Goal: Information Seeking & Learning: Find specific fact

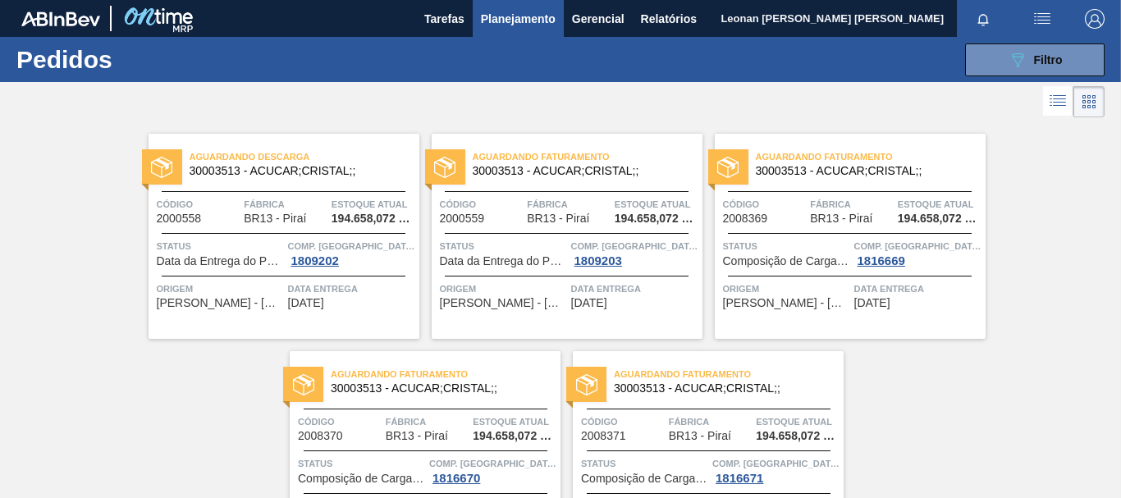
scroll to position [190, 0]
click at [1023, 57] on icon "089F7B8B-B2A5-4AFE-B5C0-19BA573D28AC" at bounding box center [1018, 60] width 20 height 20
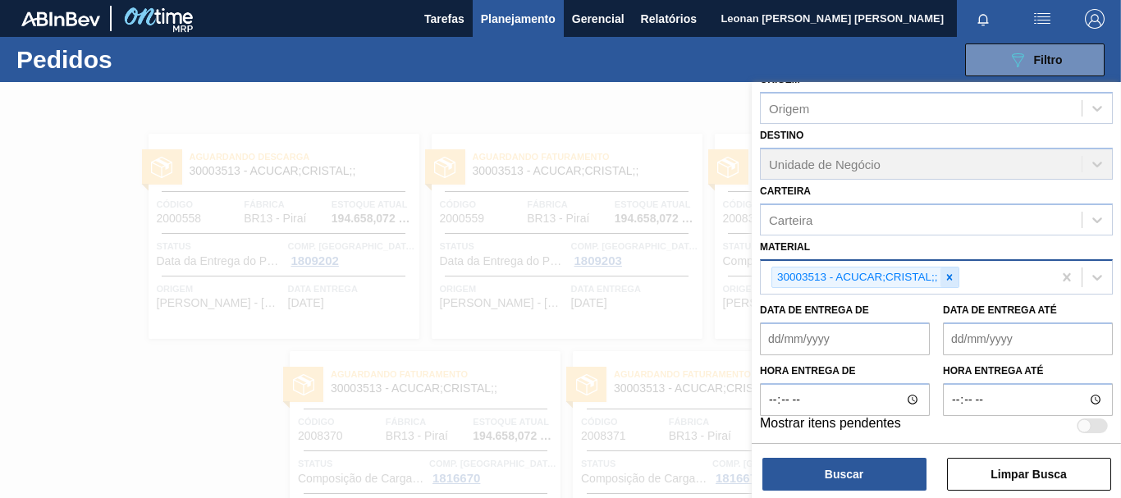
click at [945, 274] on icon at bounding box center [949, 277] width 11 height 11
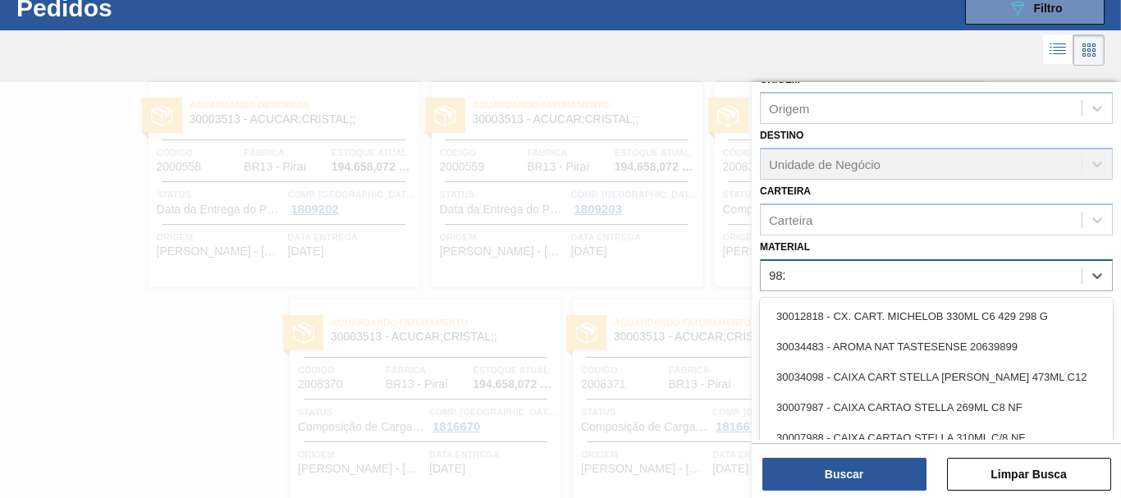
scroll to position [53, 0]
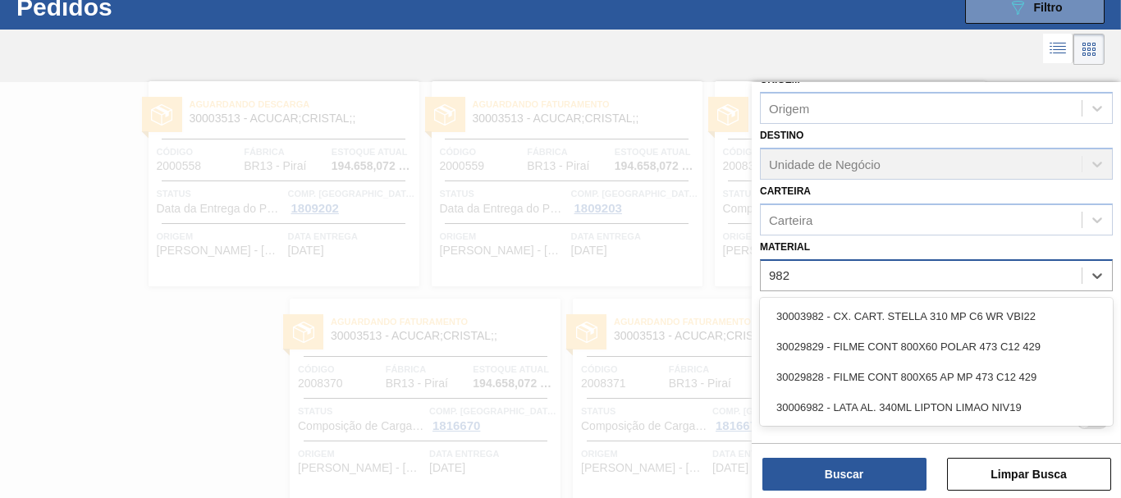
type input "9828"
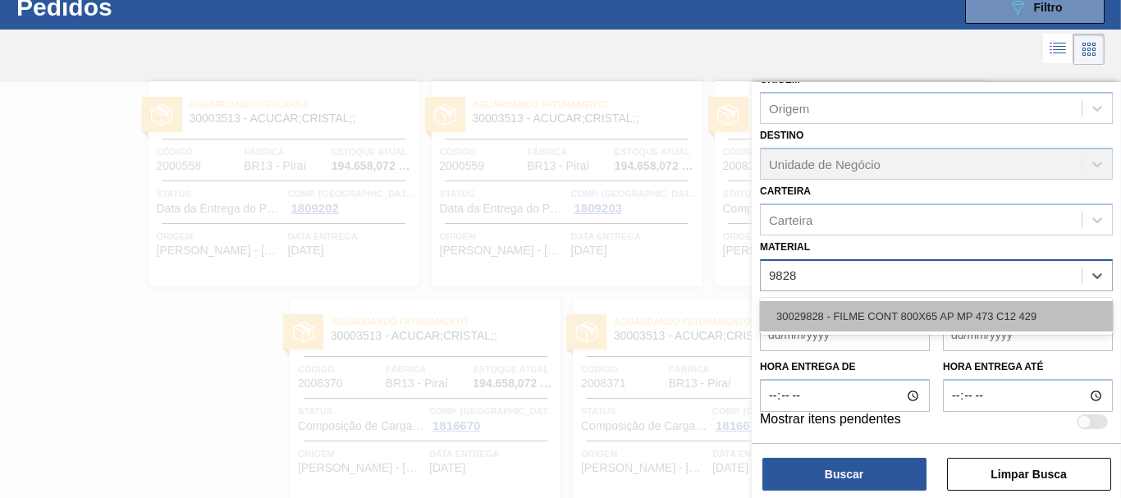
click at [938, 313] on div "30029828 - FILME CONT 800X65 AP MP 473 C12 429" at bounding box center [936, 316] width 353 height 30
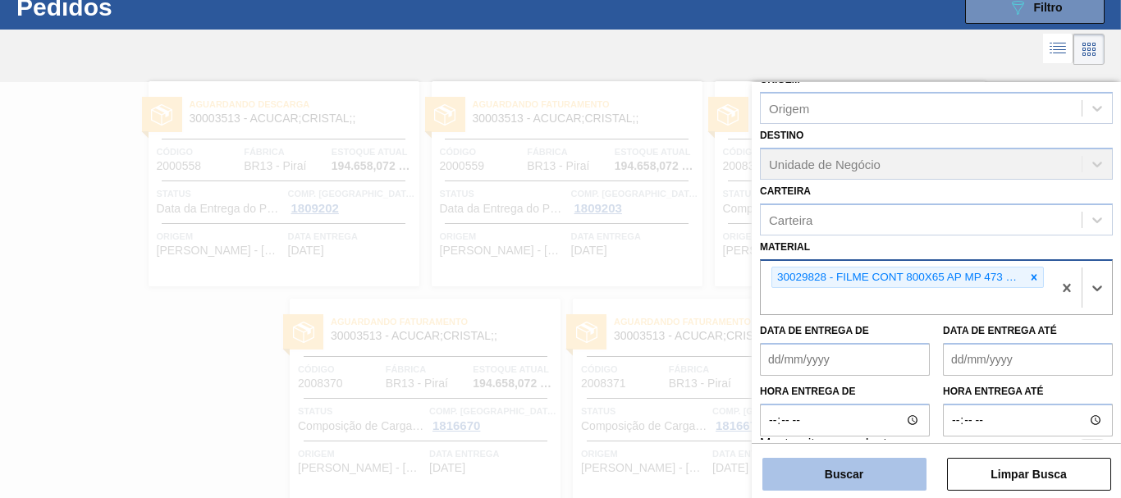
click at [867, 470] on button "Buscar" at bounding box center [844, 474] width 164 height 33
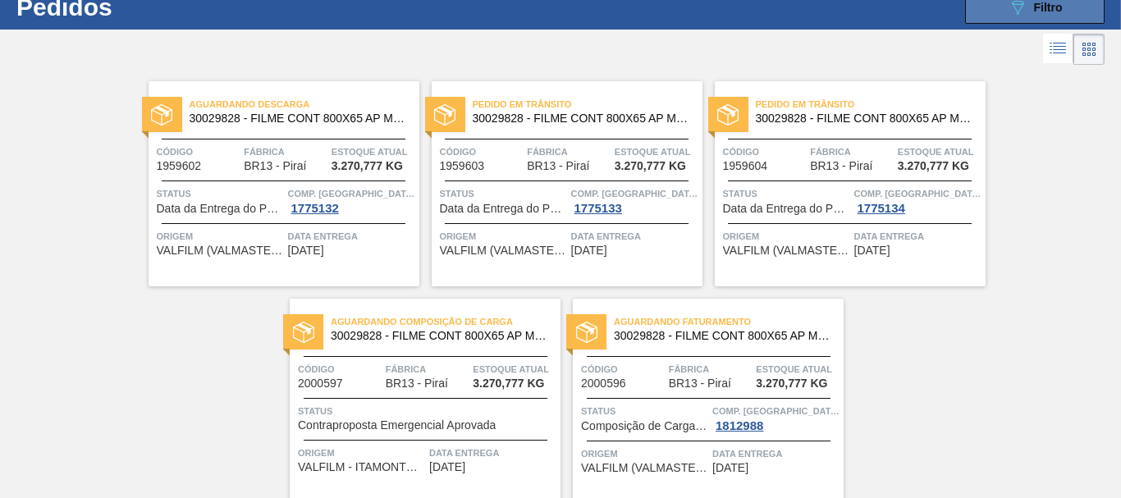
click at [1065, 8] on button "089F7B8B-B2A5-4AFE-B5C0-19BA573D28AC Filtro" at bounding box center [1035, 7] width 140 height 33
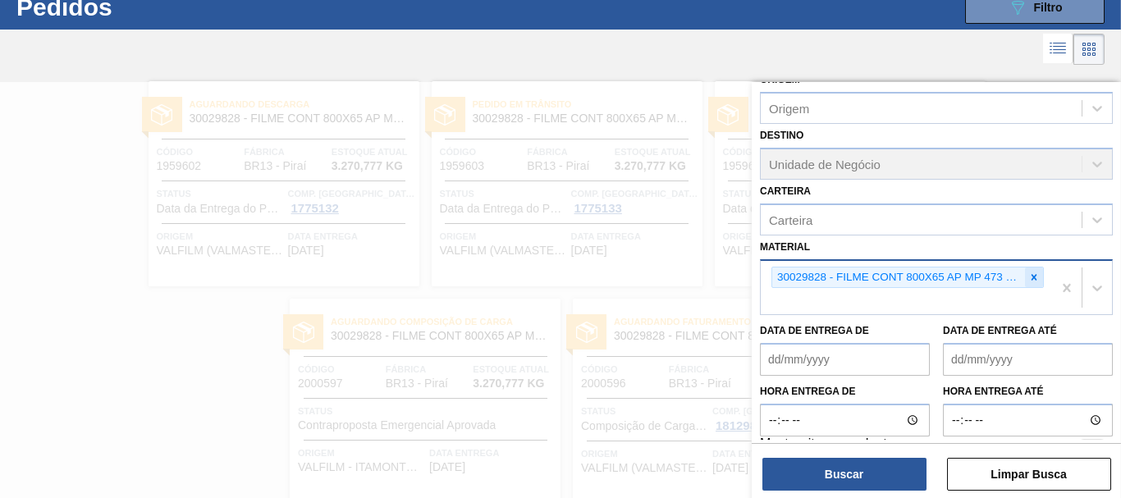
click at [1030, 273] on icon at bounding box center [1033, 277] width 11 height 11
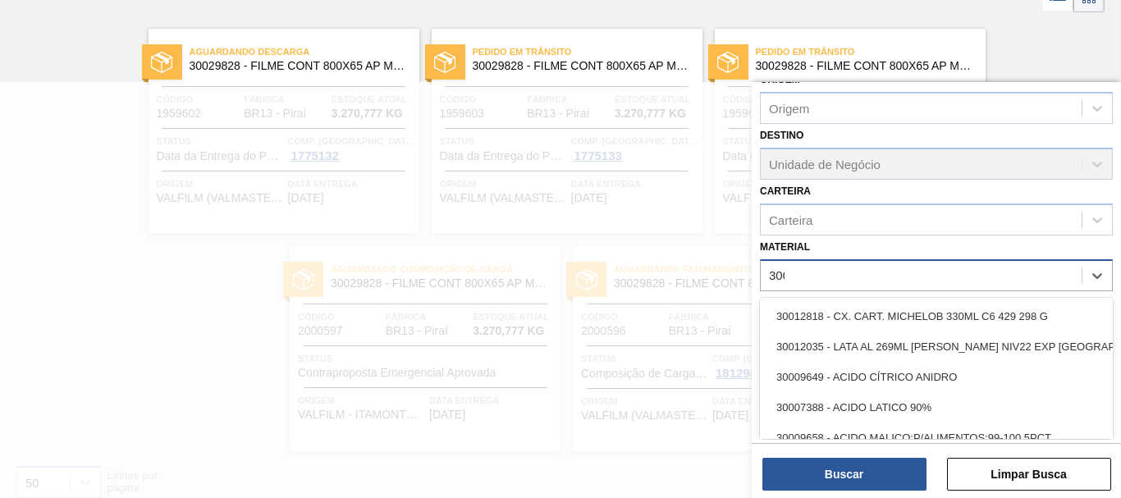
scroll to position [105, 0]
type input "30033655"
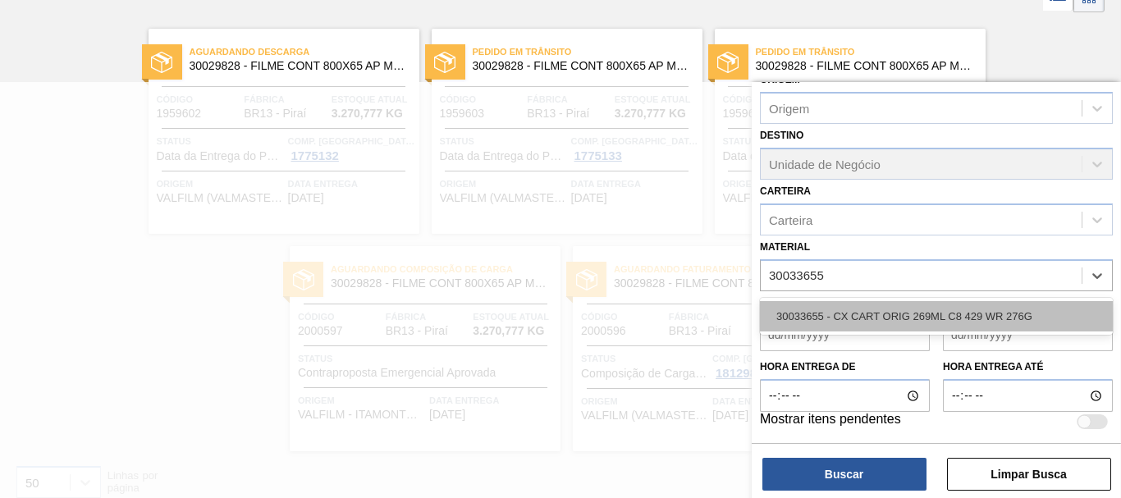
click at [993, 309] on div "30033655 - CX CART ORIG 269ML C8 429 WR 276G" at bounding box center [936, 316] width 353 height 30
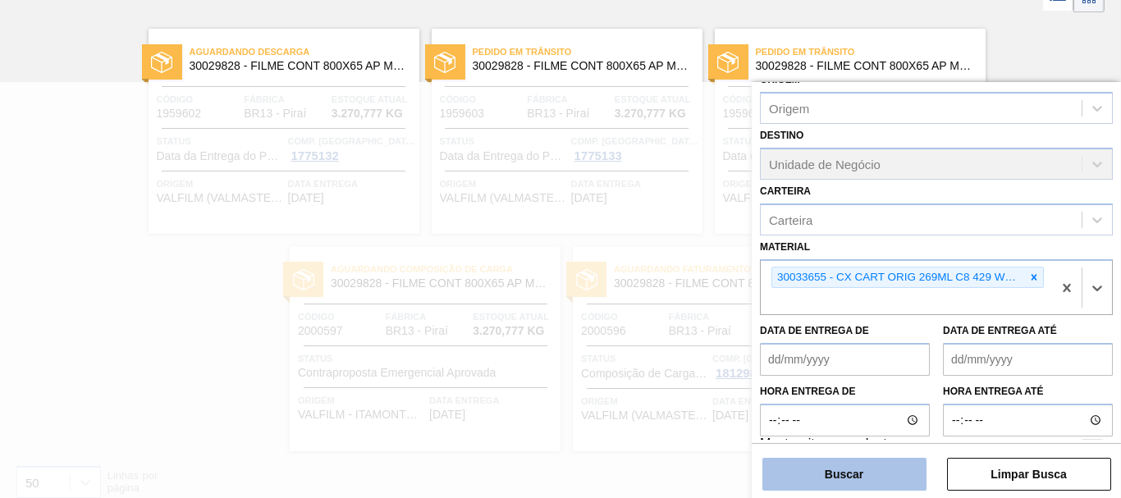
click at [891, 471] on button "Buscar" at bounding box center [844, 474] width 164 height 33
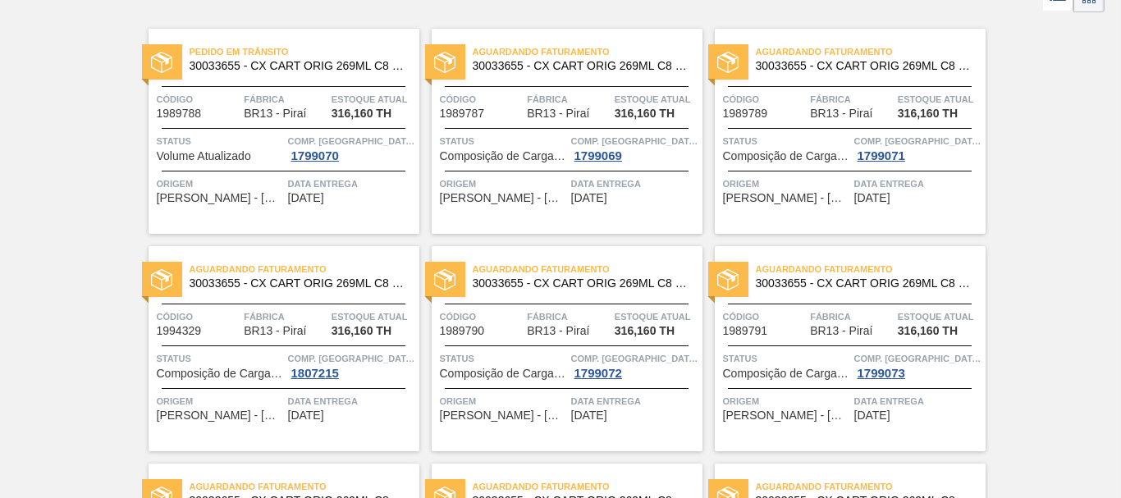
scroll to position [0, 0]
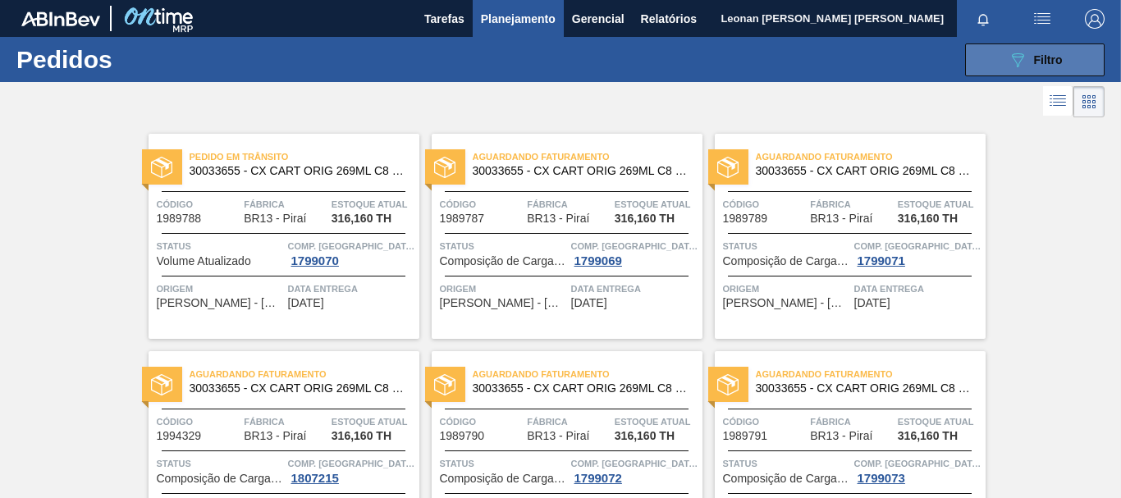
click at [1036, 62] on span "Filtro" at bounding box center [1048, 59] width 29 height 13
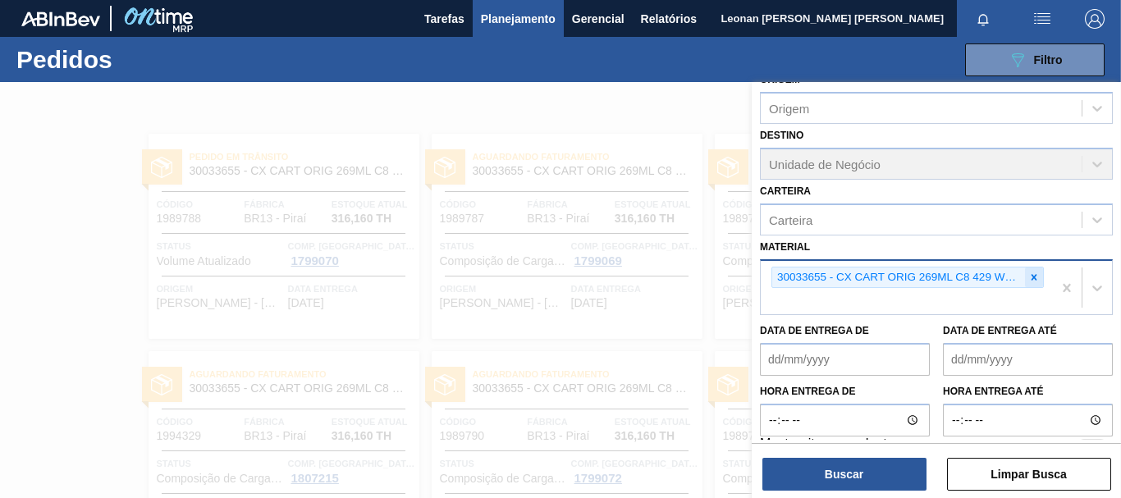
click at [1034, 274] on icon at bounding box center [1033, 277] width 11 height 11
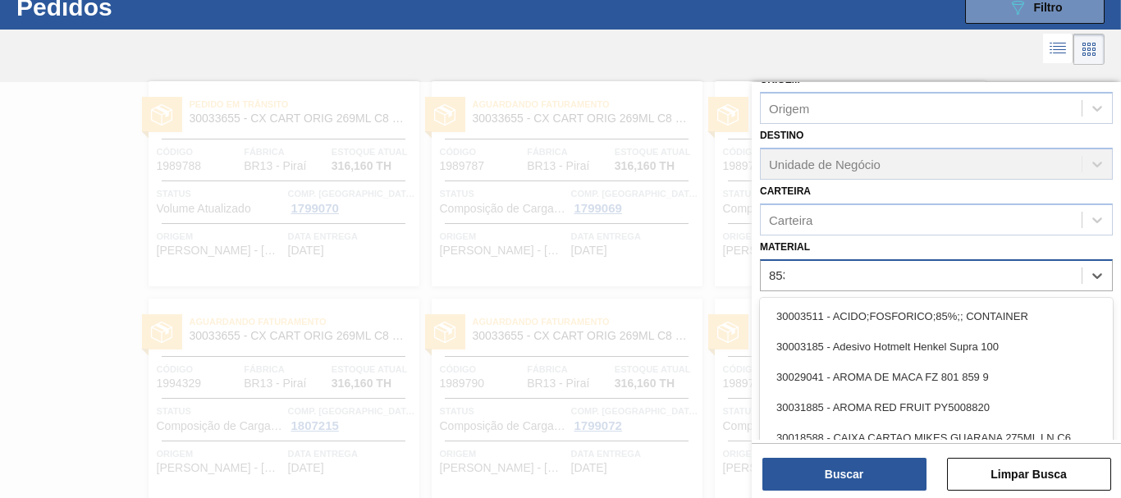
scroll to position [53, 0]
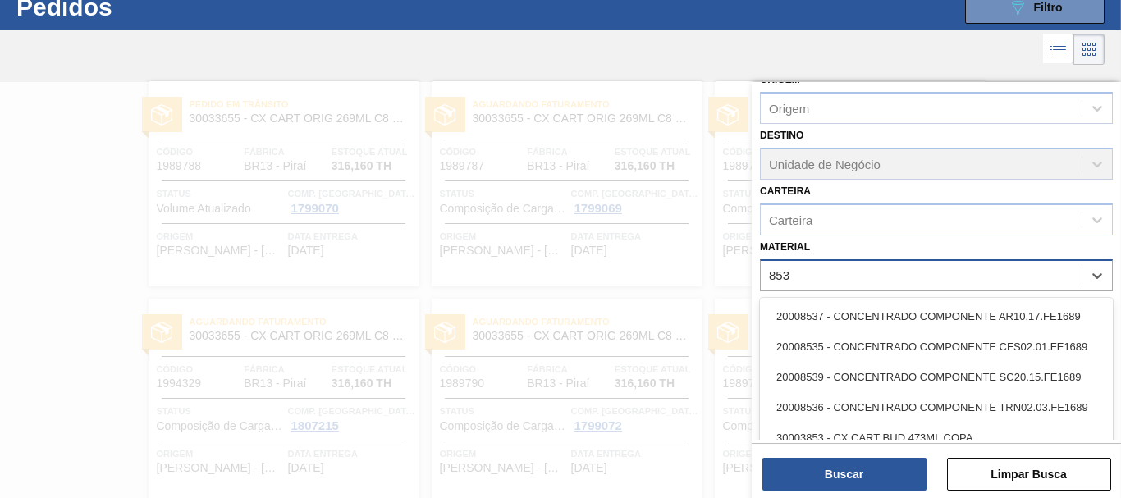
type input "8538"
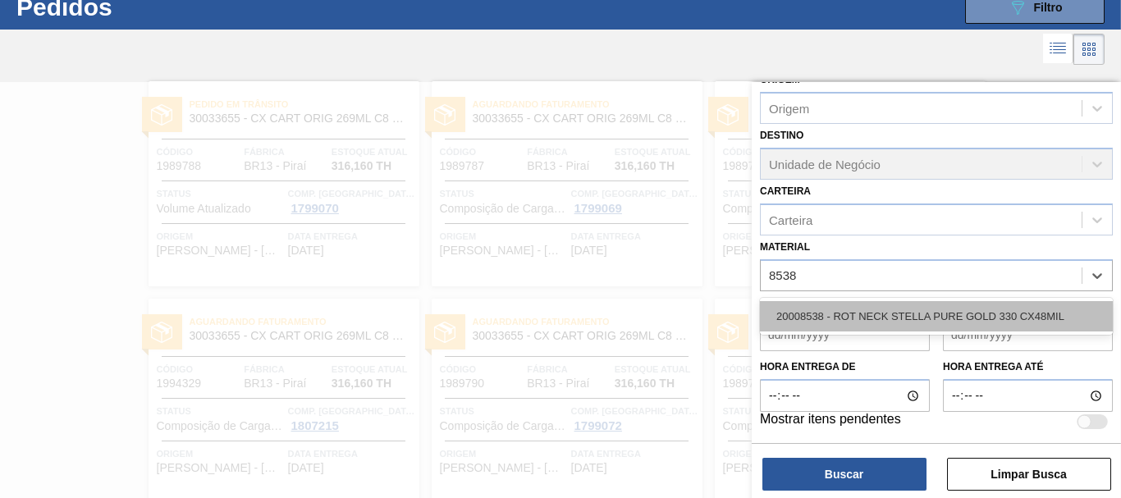
click at [972, 319] on div "20008538 - ROT NECK STELLA PURE GOLD 330 CX48MIL" at bounding box center [936, 316] width 353 height 30
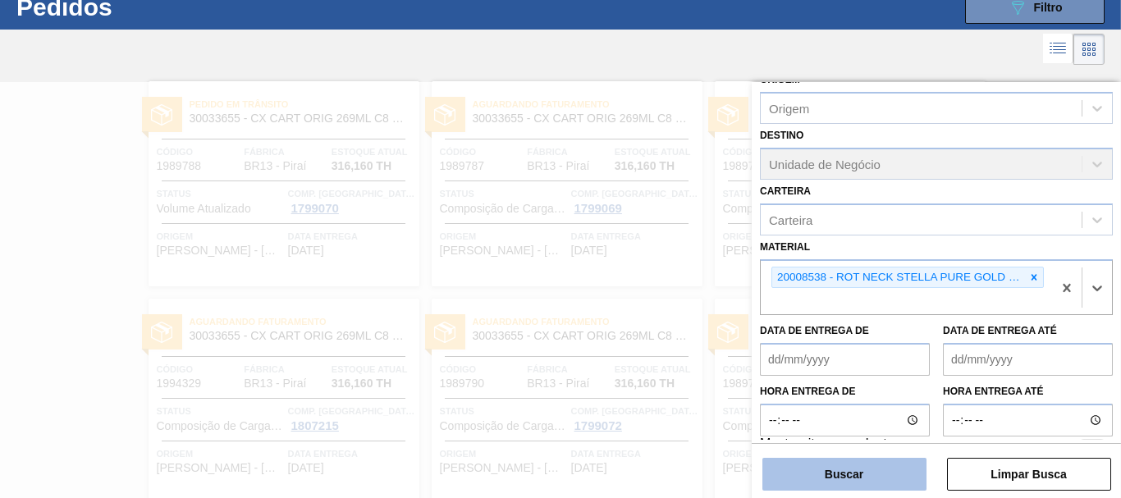
click at [878, 460] on button "Buscar" at bounding box center [844, 474] width 164 height 33
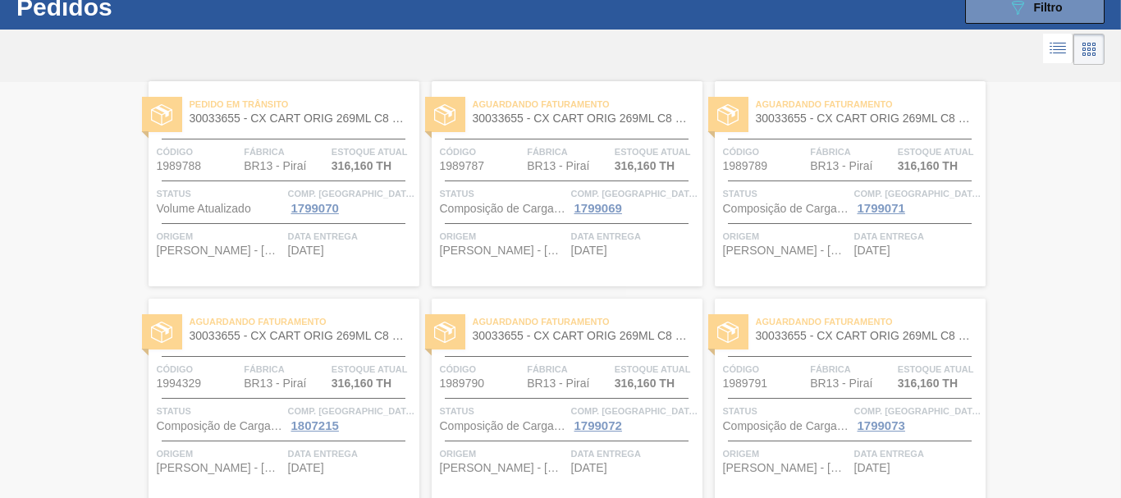
scroll to position [0, 0]
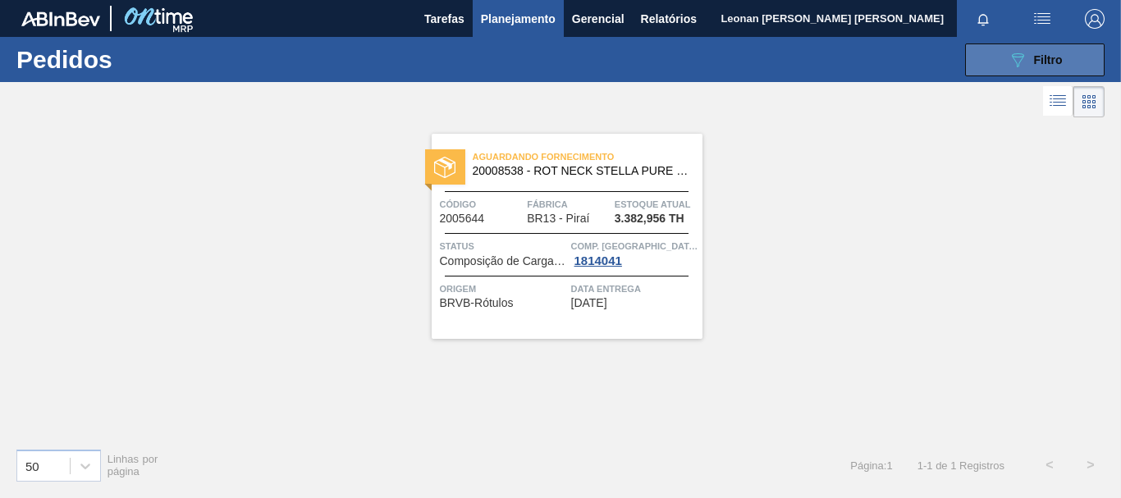
click at [1036, 54] on span "Filtro" at bounding box center [1048, 59] width 29 height 13
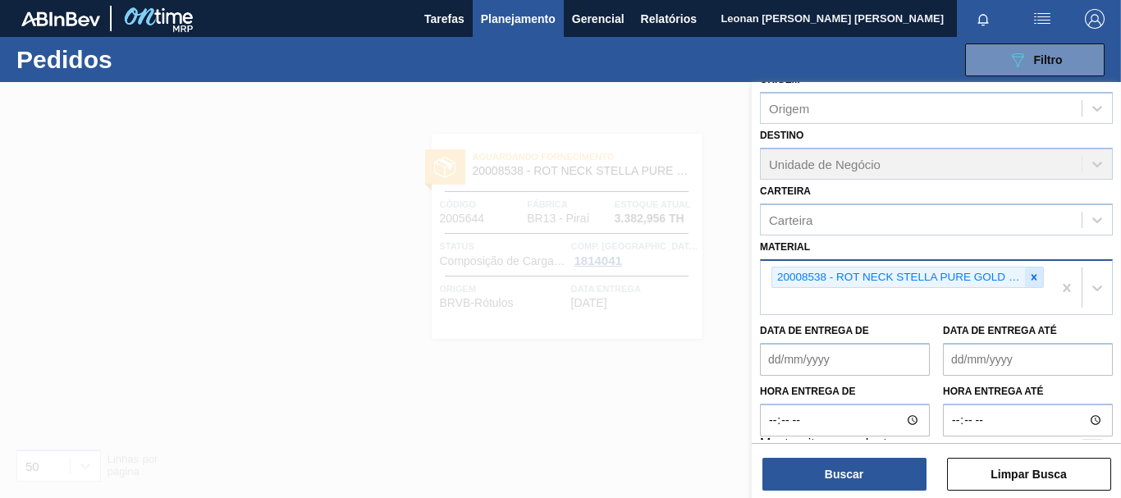
click at [1031, 271] on div at bounding box center [1034, 278] width 18 height 21
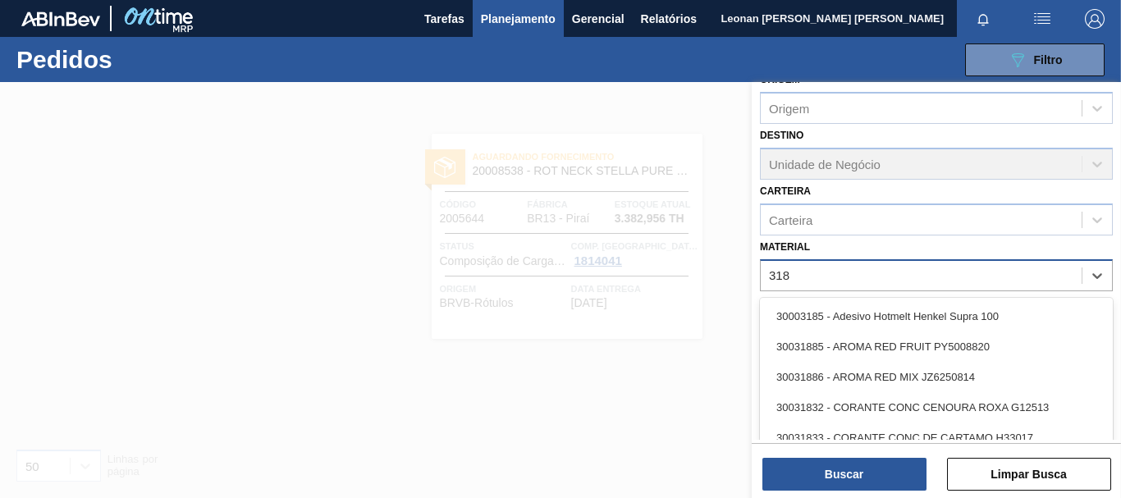
type input "3188"
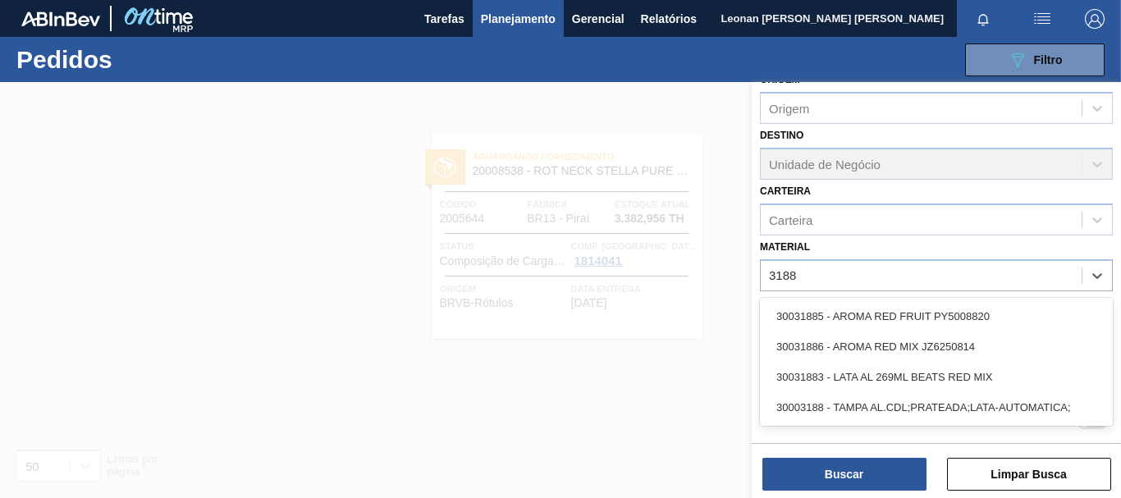
click at [883, 412] on div "30003188 - TAMPA AL.CDL;PRATEADA;LATA-AUTOMATICA;" at bounding box center [936, 407] width 353 height 30
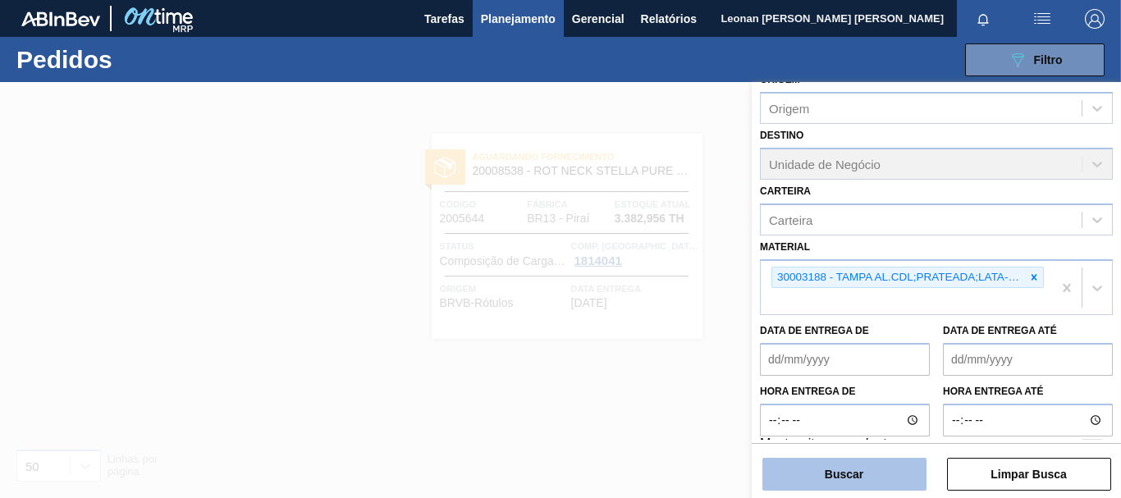
click at [868, 472] on button "Buscar" at bounding box center [844, 474] width 164 height 33
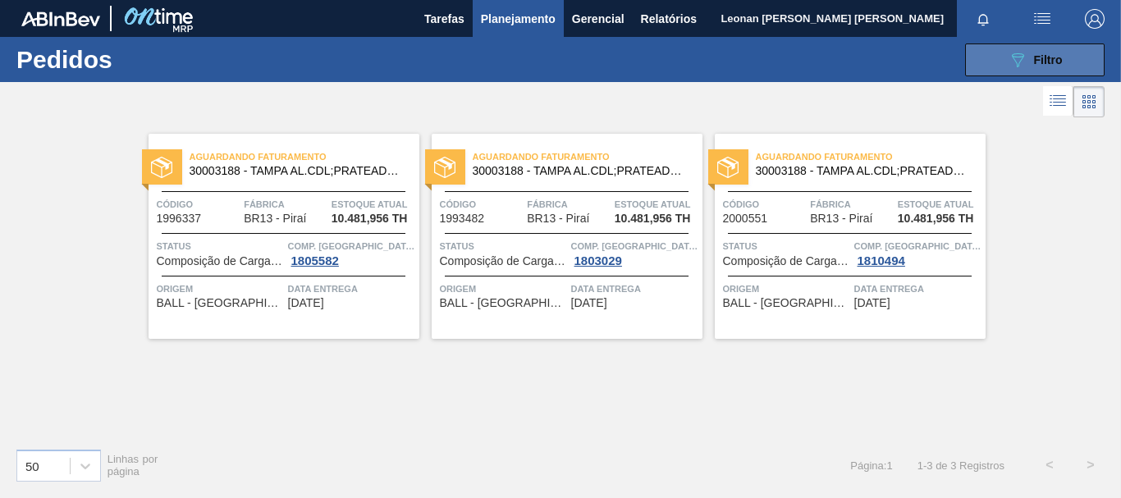
click at [1051, 57] on span "Filtro" at bounding box center [1048, 59] width 29 height 13
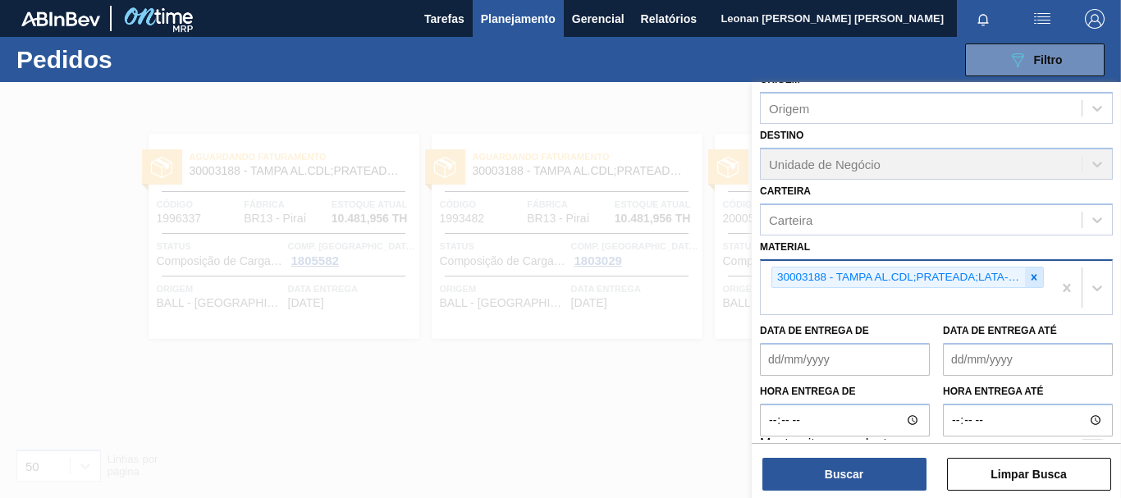
click at [1036, 276] on icon at bounding box center [1033, 277] width 11 height 11
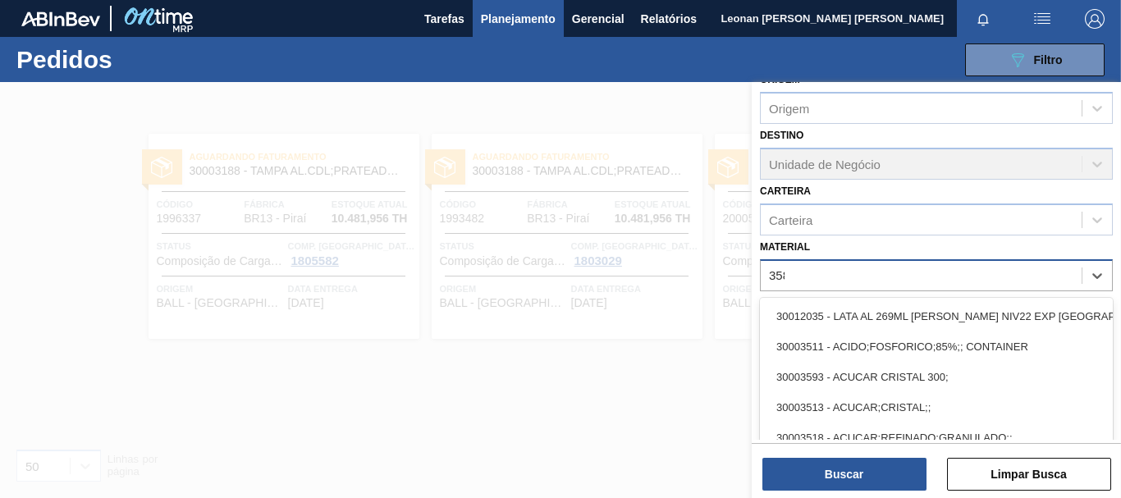
type input "3581"
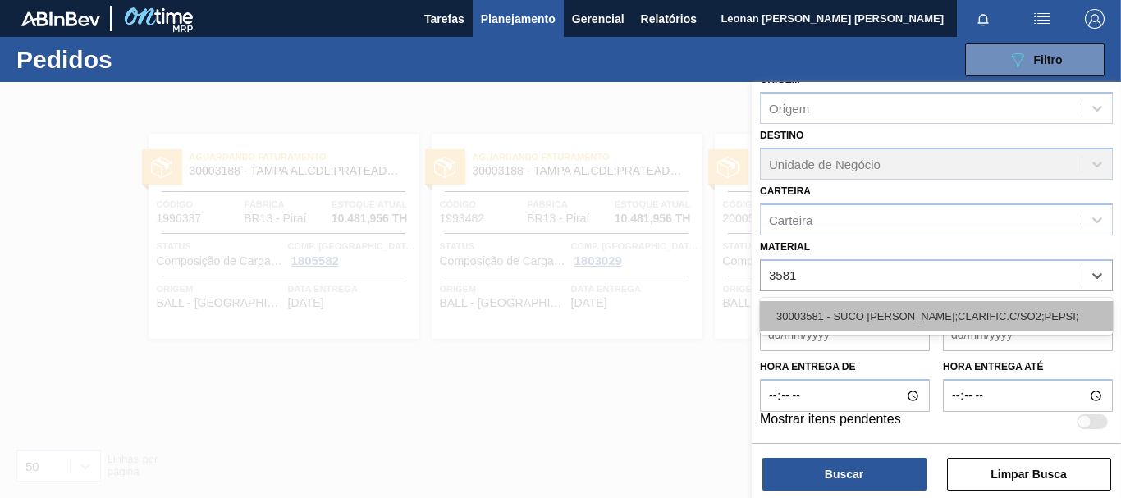
click at [954, 307] on div "30003581 - SUCO [PERSON_NAME];CLARIFIC.C/SO2;PEPSI;" at bounding box center [936, 316] width 353 height 30
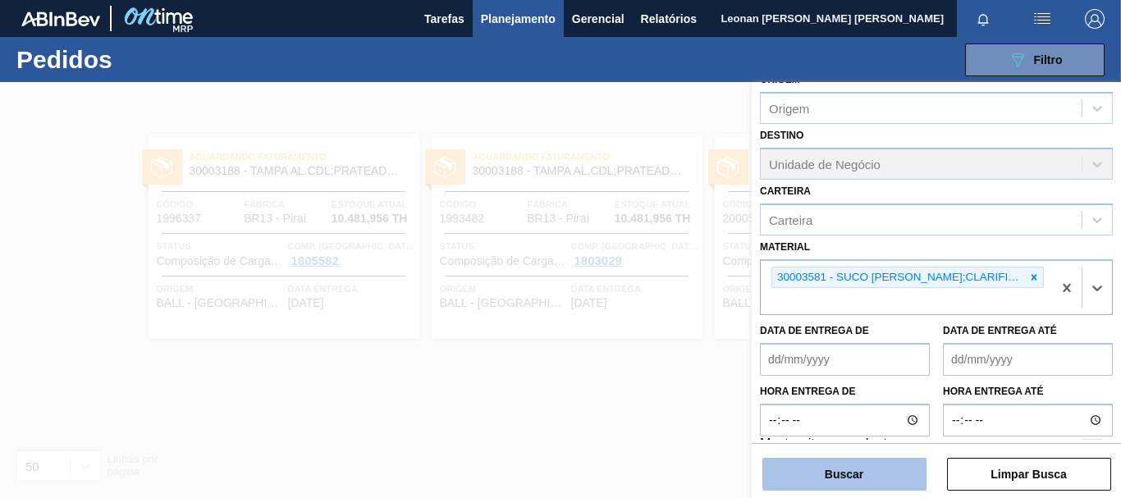
click at [885, 474] on button "Buscar" at bounding box center [844, 474] width 164 height 33
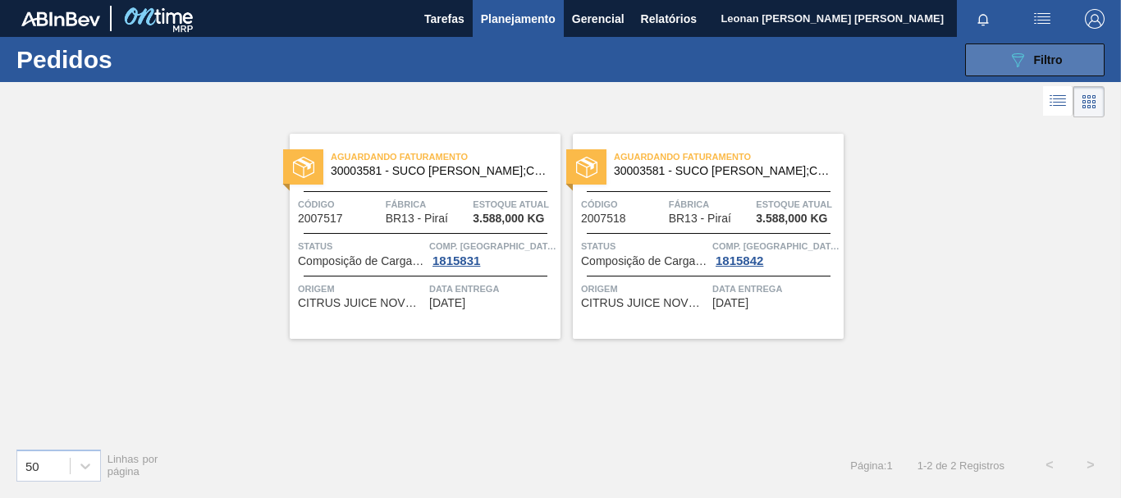
click at [1004, 67] on button "089F7B8B-B2A5-4AFE-B5C0-19BA573D28AC Filtro" at bounding box center [1035, 59] width 140 height 33
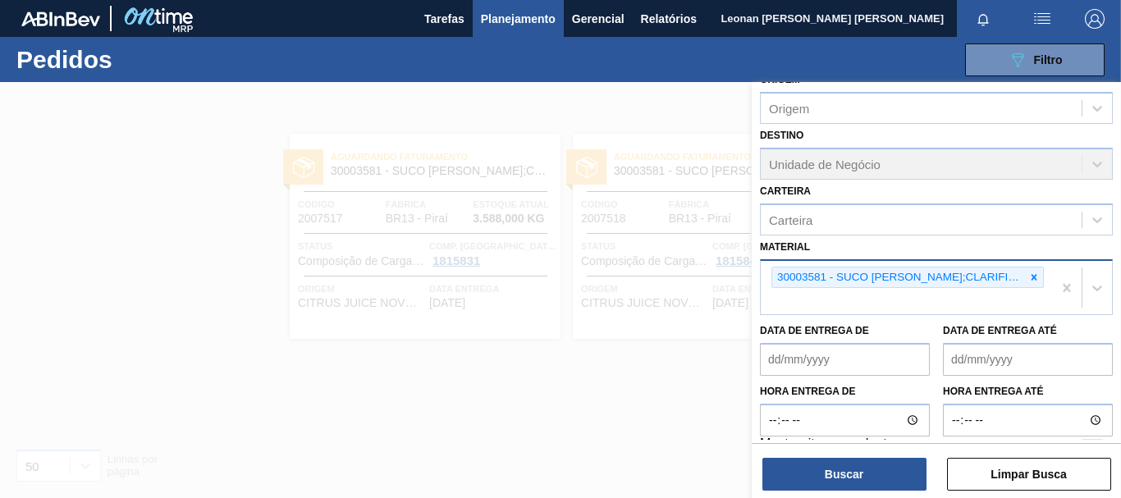
drag, startPoint x: 1028, startPoint y: 271, endPoint x: 1007, endPoint y: 280, distance: 23.2
click at [1027, 272] on div at bounding box center [1034, 278] width 18 height 21
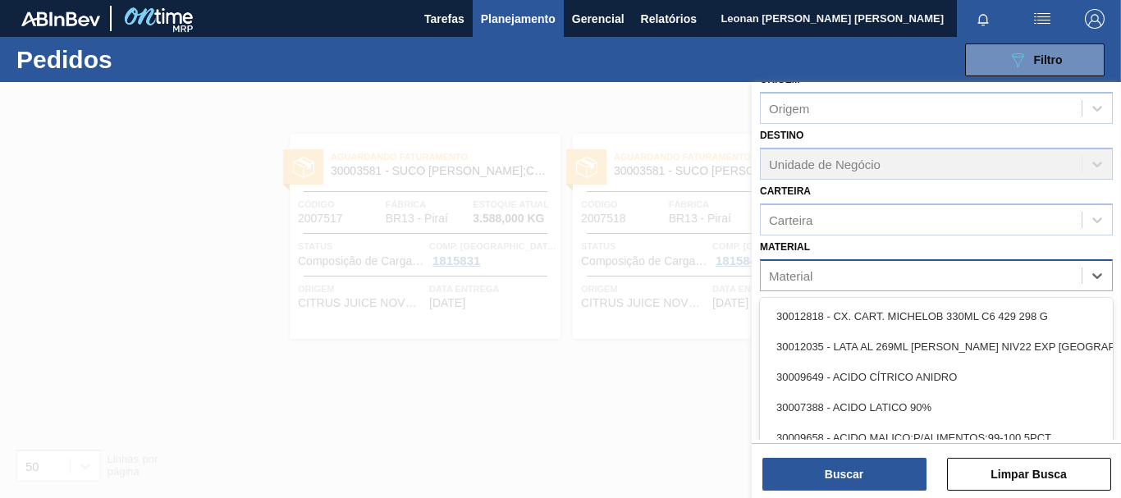
click at [867, 271] on div "Material" at bounding box center [921, 275] width 321 height 24
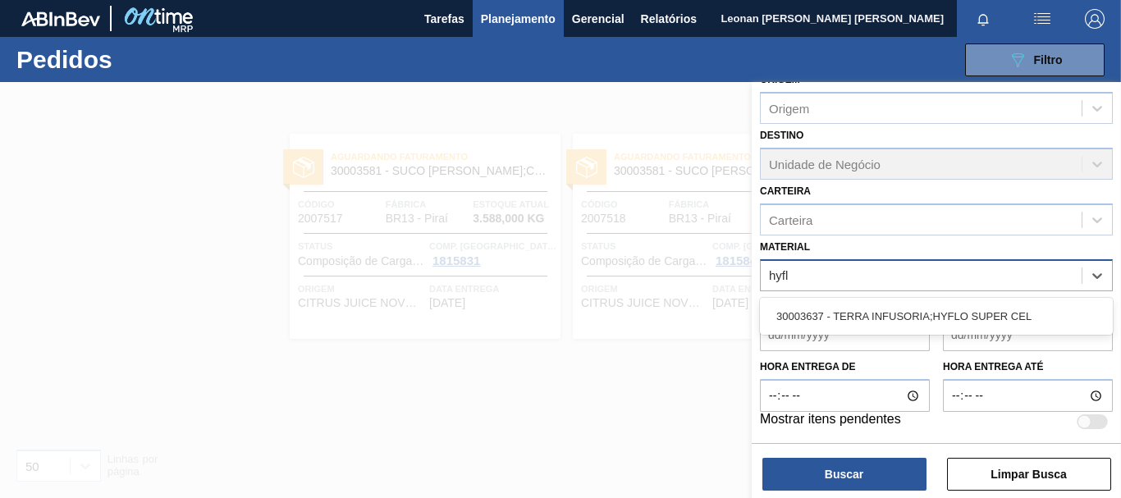
type input "hyflo"
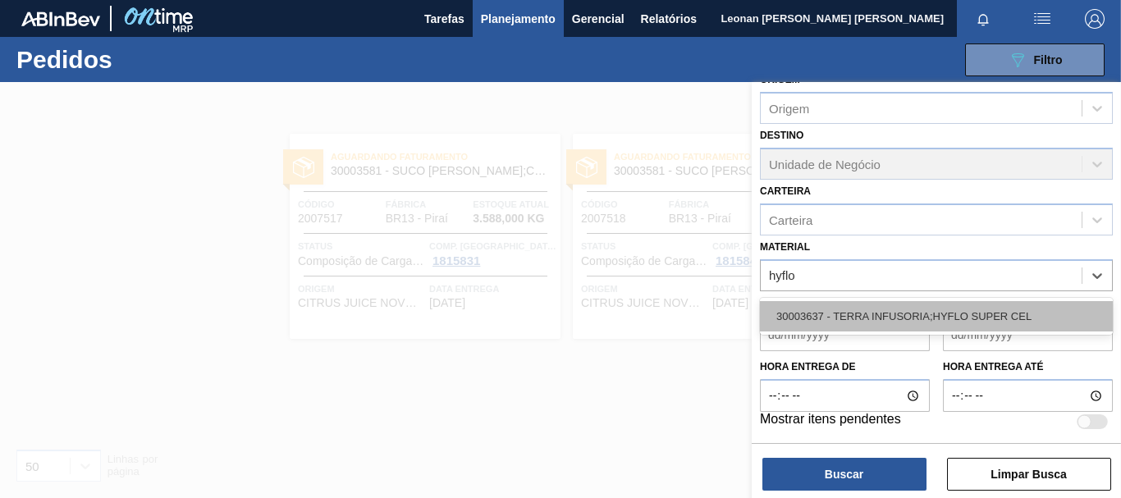
click at [974, 321] on div "30003637 - TERRA INFUSORIA;HYFLO SUPER CEL" at bounding box center [936, 316] width 353 height 30
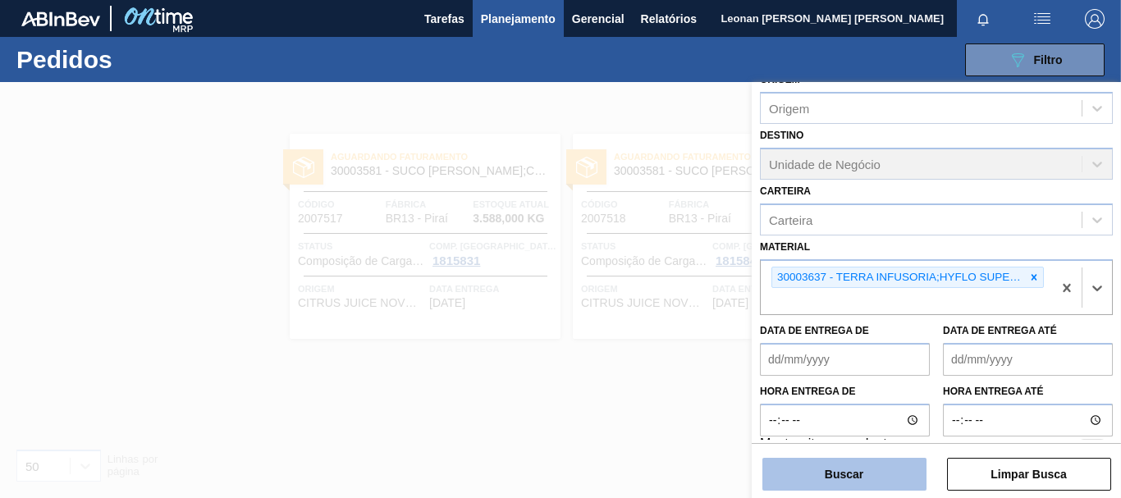
click at [870, 465] on button "Buscar" at bounding box center [844, 474] width 164 height 33
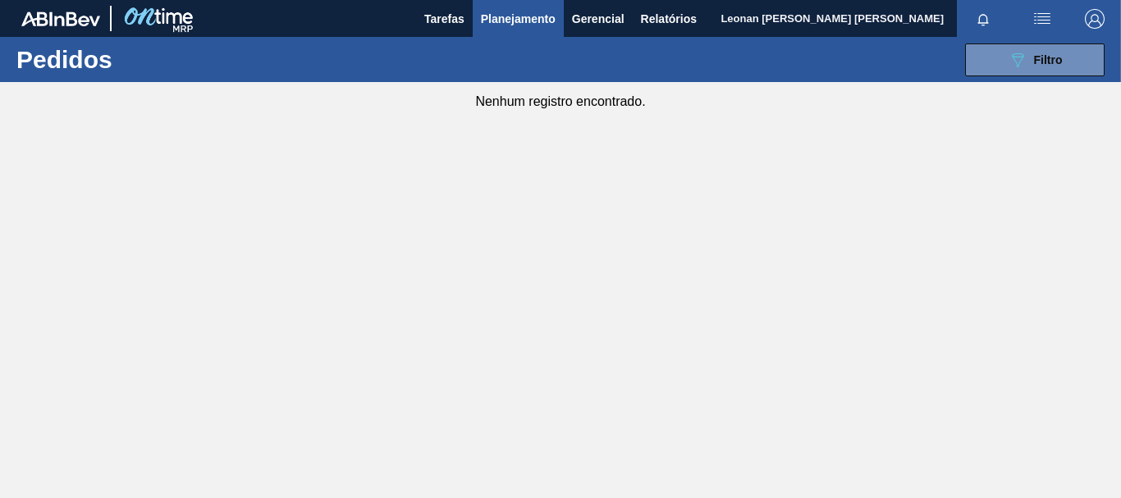
click at [803, 142] on main "Tarefas Planejamento Gerencial Relatórios Leonan [PERSON_NAME] [PERSON_NAME] to…" at bounding box center [560, 249] width 1121 height 498
click at [1002, 66] on button "089F7B8B-B2A5-4AFE-B5C0-19BA573D28AC Filtro" at bounding box center [1035, 59] width 140 height 33
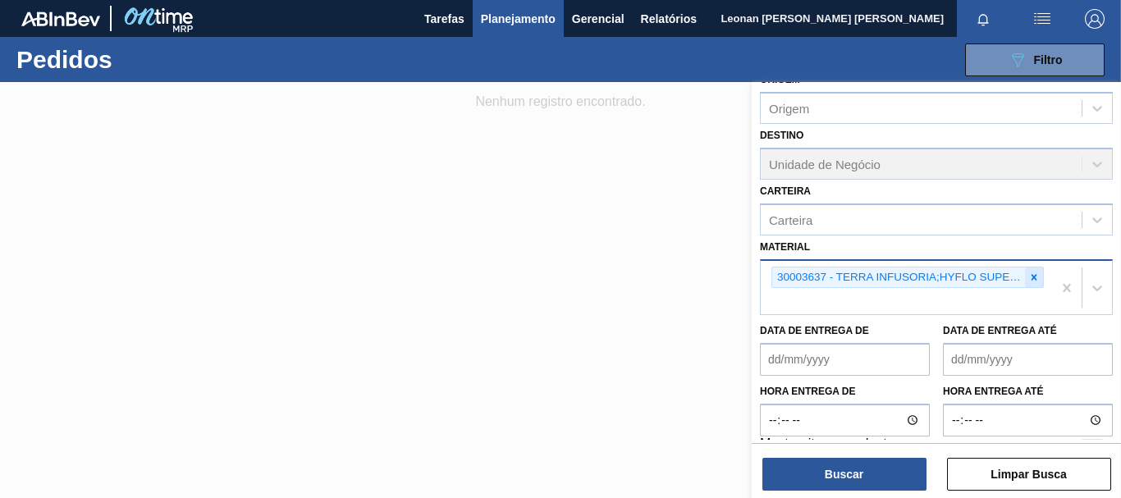
click at [1028, 277] on icon at bounding box center [1033, 277] width 11 height 11
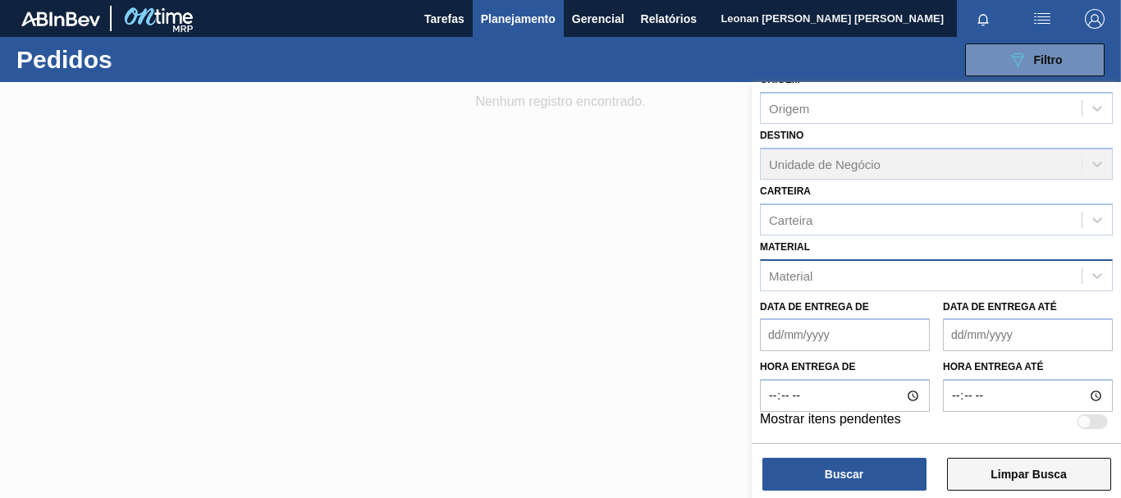
click at [1028, 464] on button "Limpar Busca" at bounding box center [1029, 474] width 164 height 33
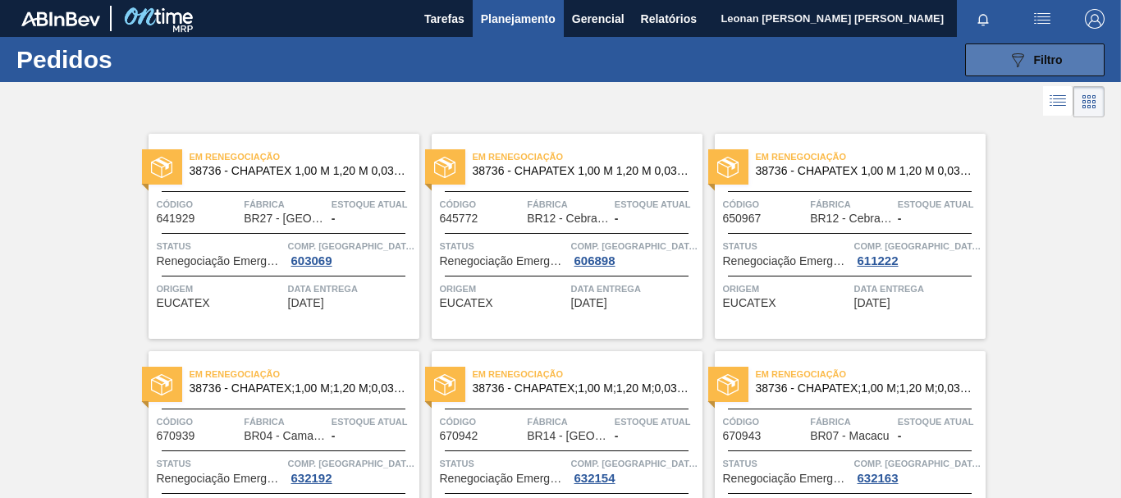
click at [1041, 50] on div "089F7B8B-B2A5-4AFE-B5C0-19BA573D28AC Filtro" at bounding box center [1035, 60] width 55 height 20
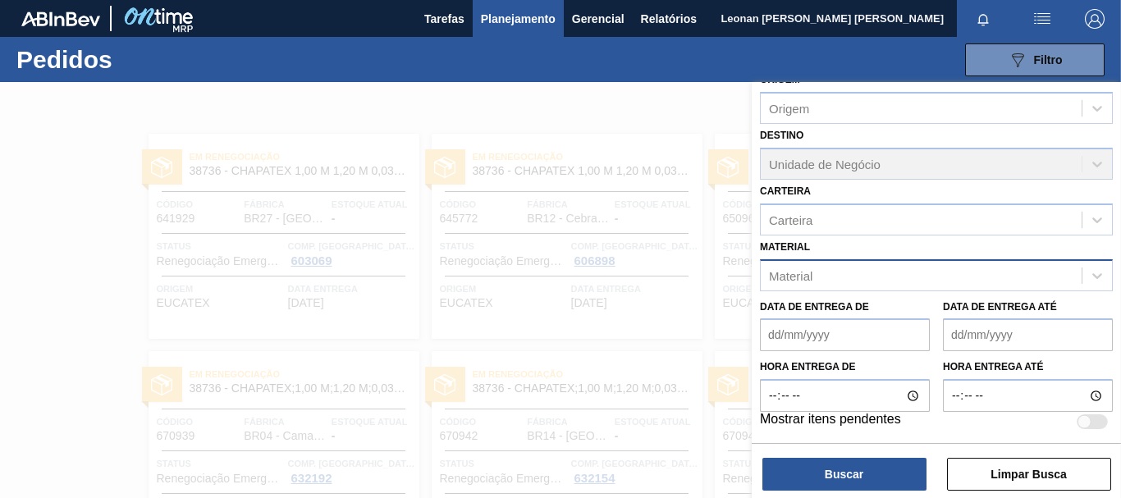
click at [863, 278] on div "Material" at bounding box center [921, 275] width 321 height 24
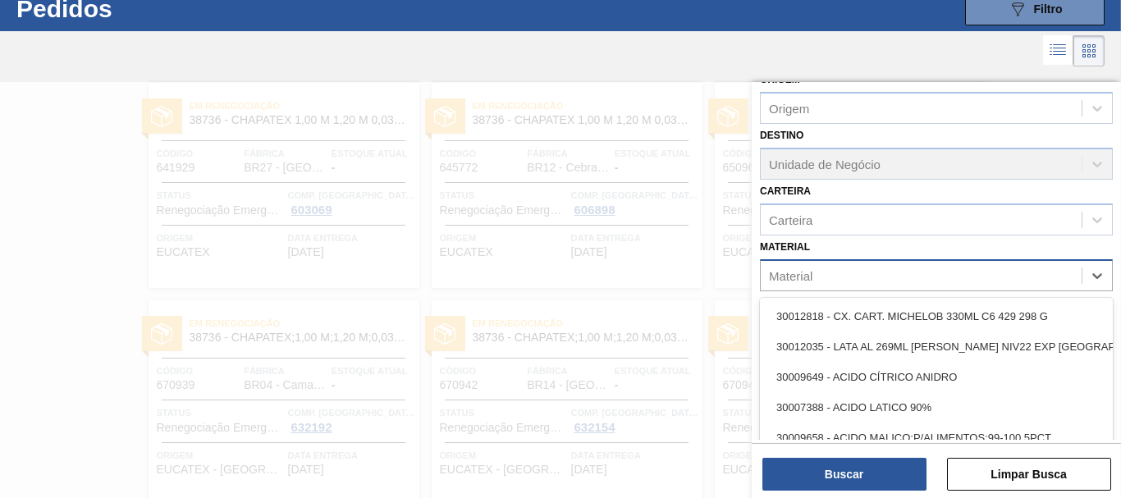
scroll to position [53, 0]
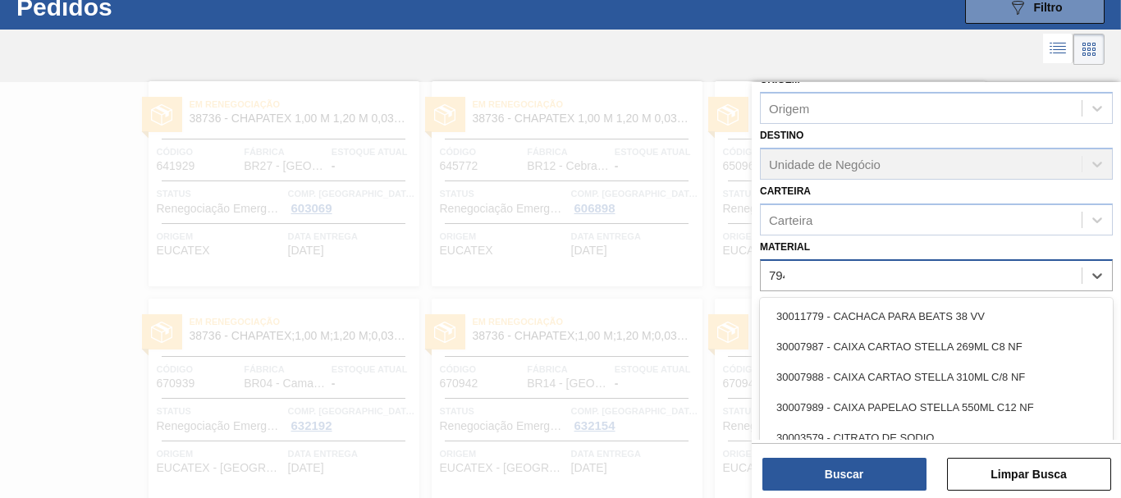
type input "7944"
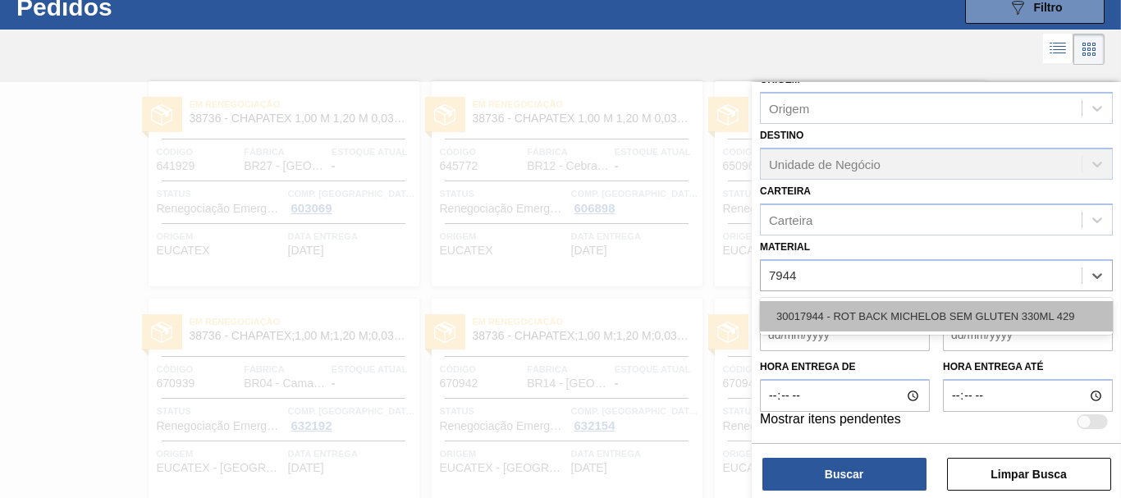
click at [893, 308] on div "30017944 - ROT BACK MICHELOB SEM GLUTEN 330ML 429" at bounding box center [936, 316] width 353 height 30
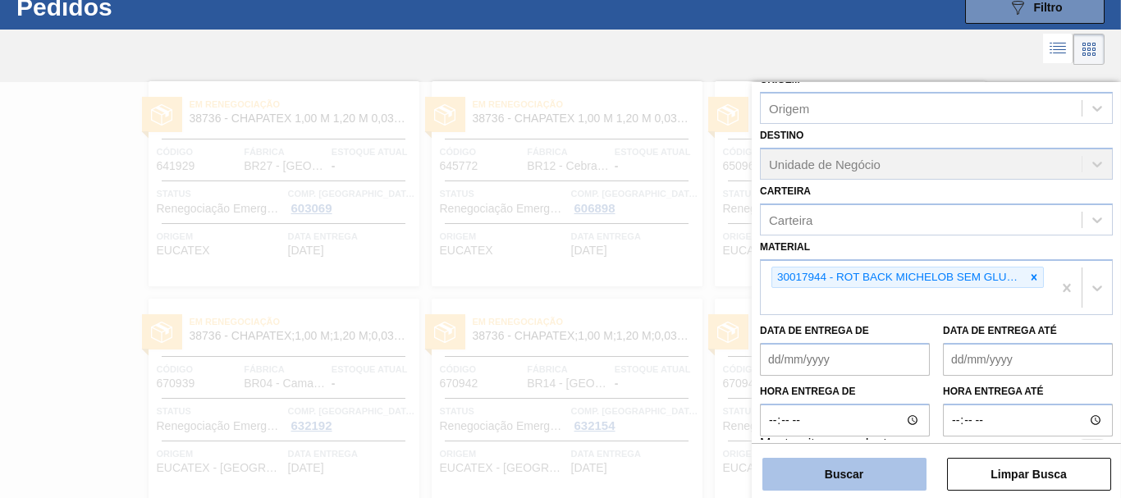
click at [864, 462] on button "Buscar" at bounding box center [844, 474] width 164 height 33
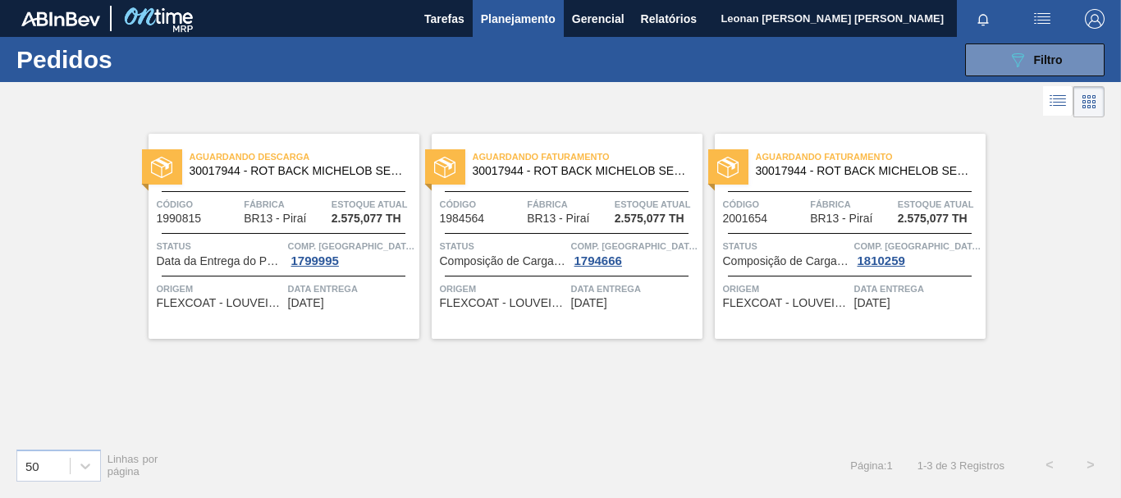
scroll to position [0, 0]
click at [1048, 62] on span "Filtro" at bounding box center [1048, 59] width 29 height 13
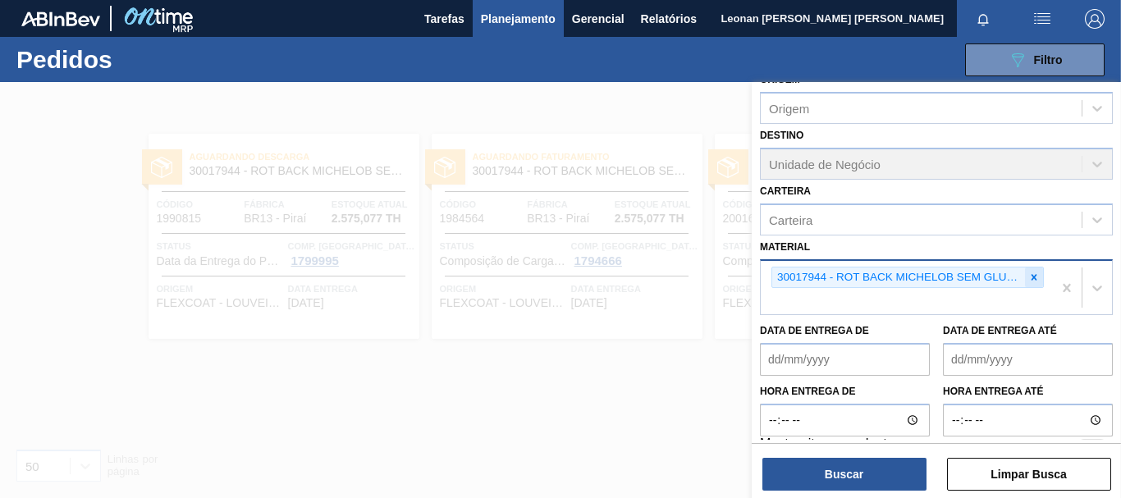
click at [1032, 283] on icon at bounding box center [1033, 277] width 11 height 11
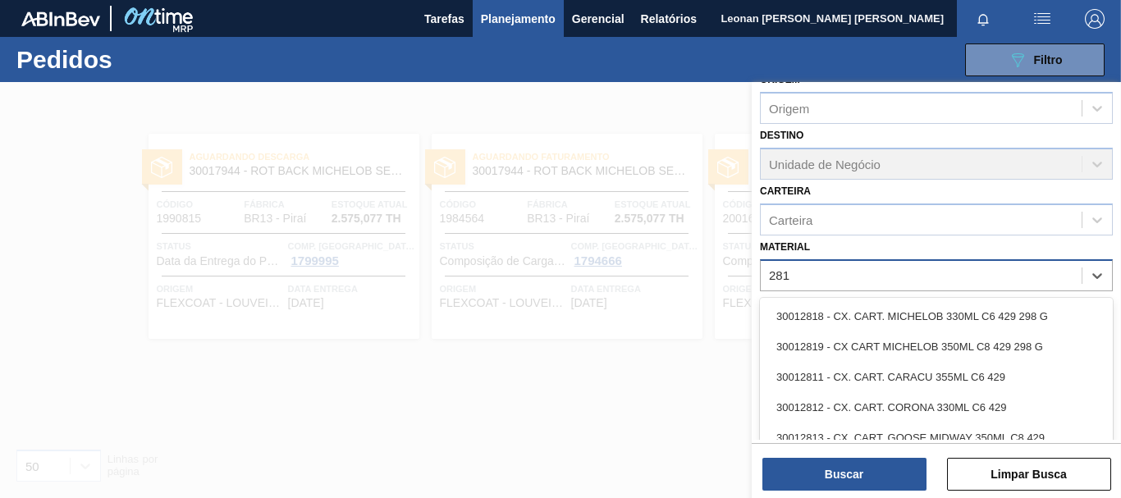
type input "2819"
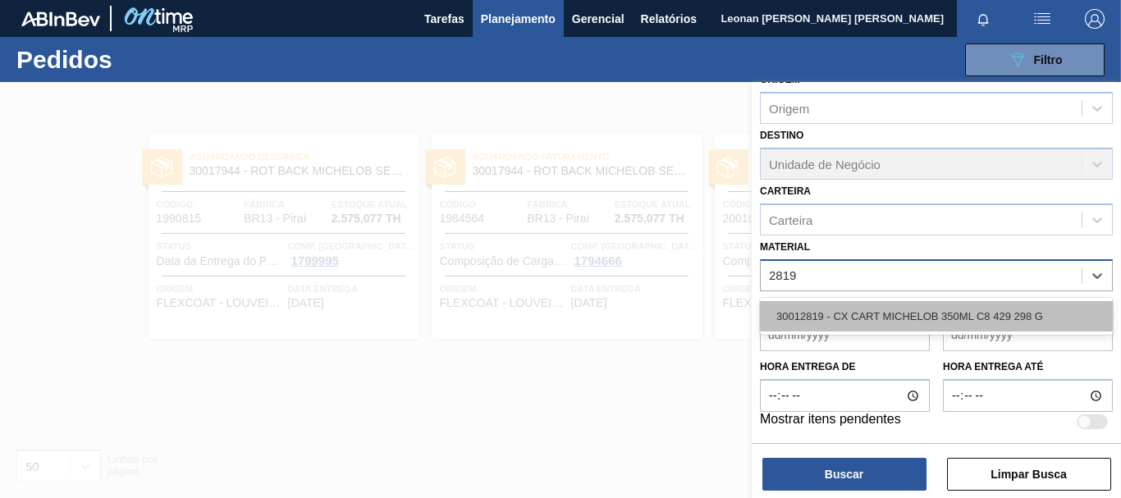
click at [1027, 318] on div "30012819 - CX CART MICHELOB 350ML C8 429 298 G" at bounding box center [936, 316] width 353 height 30
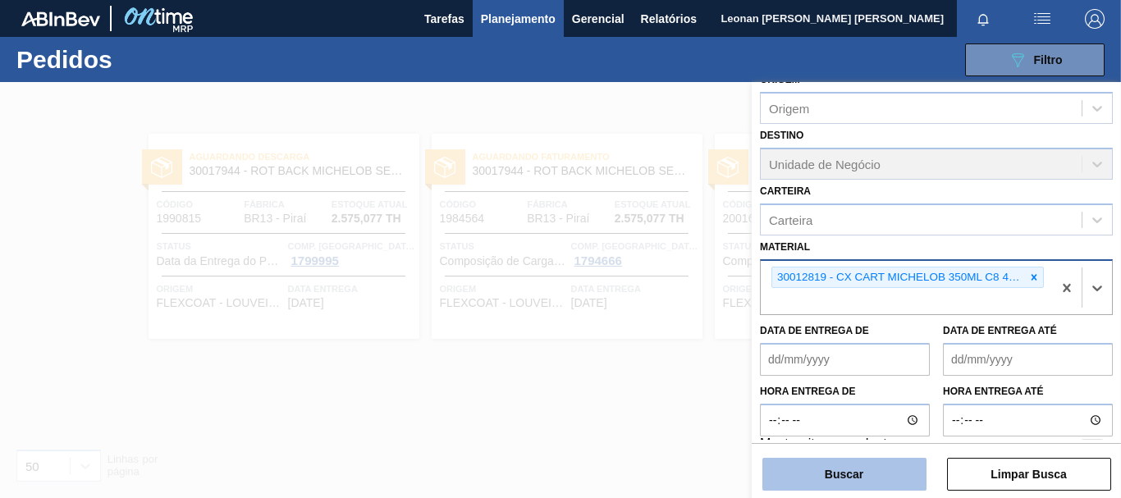
click at [909, 468] on button "Buscar" at bounding box center [844, 474] width 164 height 33
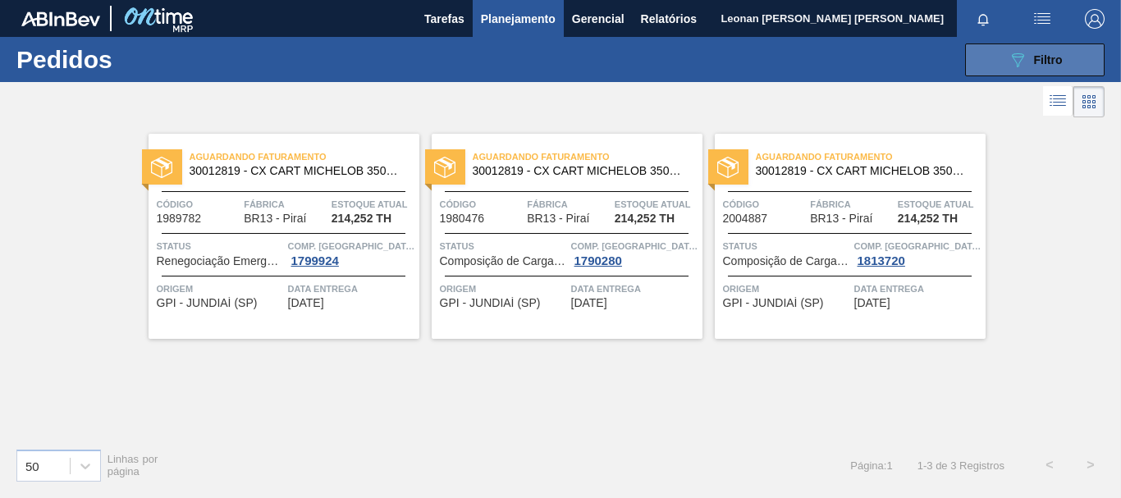
click at [1041, 51] on div "089F7B8B-B2A5-4AFE-B5C0-19BA573D28AC Filtro" at bounding box center [1035, 60] width 55 height 20
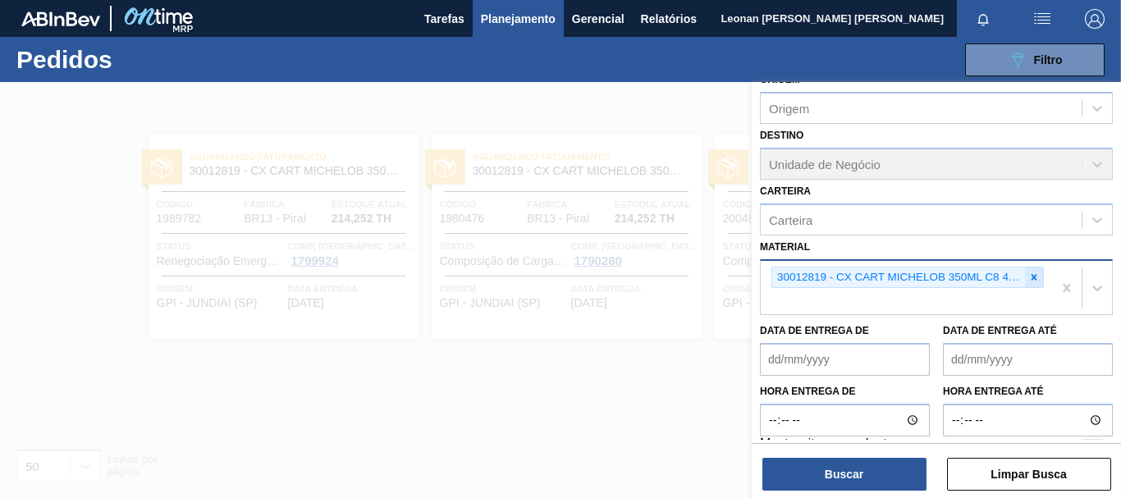
click at [1032, 277] on icon at bounding box center [1035, 277] width 6 height 6
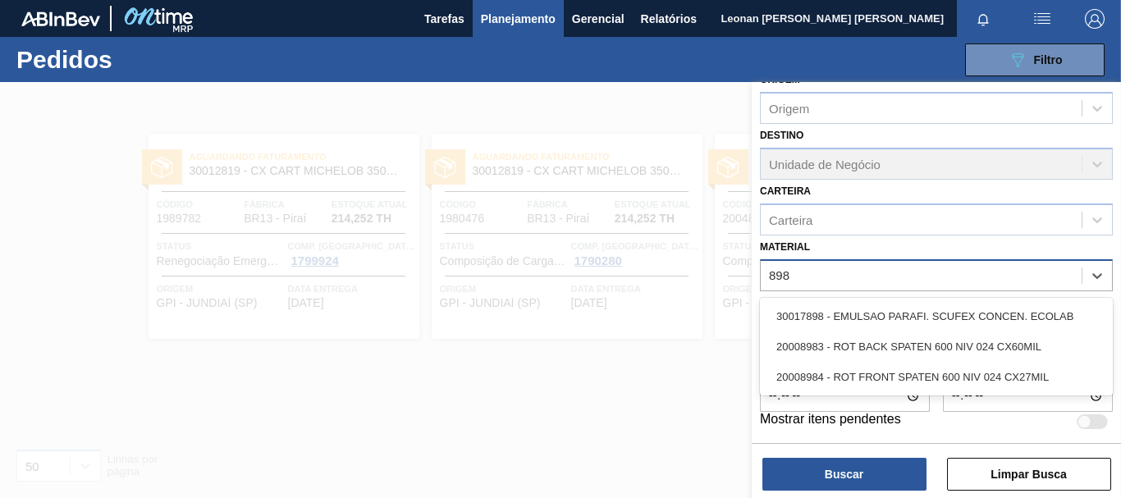
type input "8983"
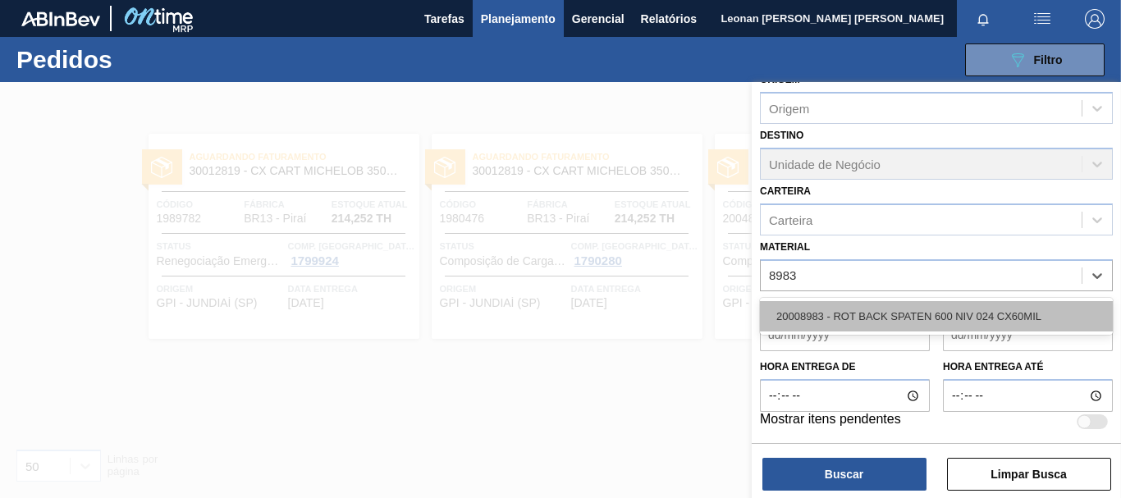
click at [969, 321] on div "20008983 - ROT BACK SPATEN 600 NIV 024 CX60MIL" at bounding box center [936, 316] width 353 height 30
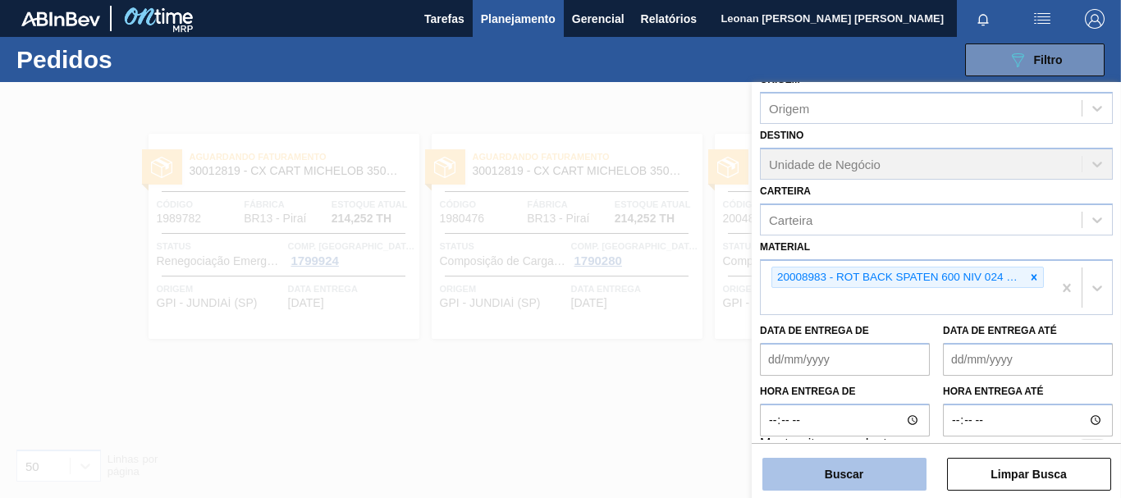
click at [899, 477] on button "Buscar" at bounding box center [844, 474] width 164 height 33
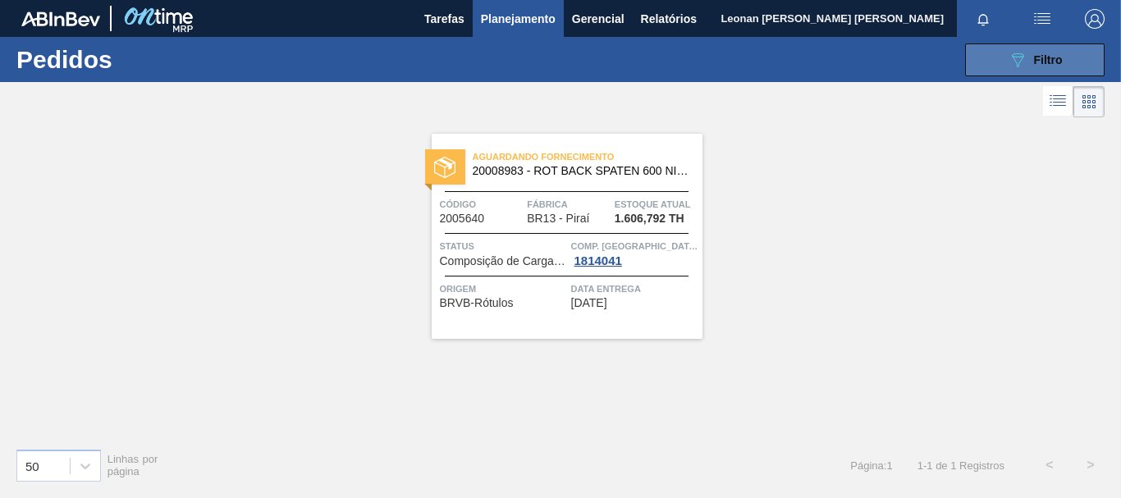
click at [1036, 59] on span "Filtro" at bounding box center [1048, 59] width 29 height 13
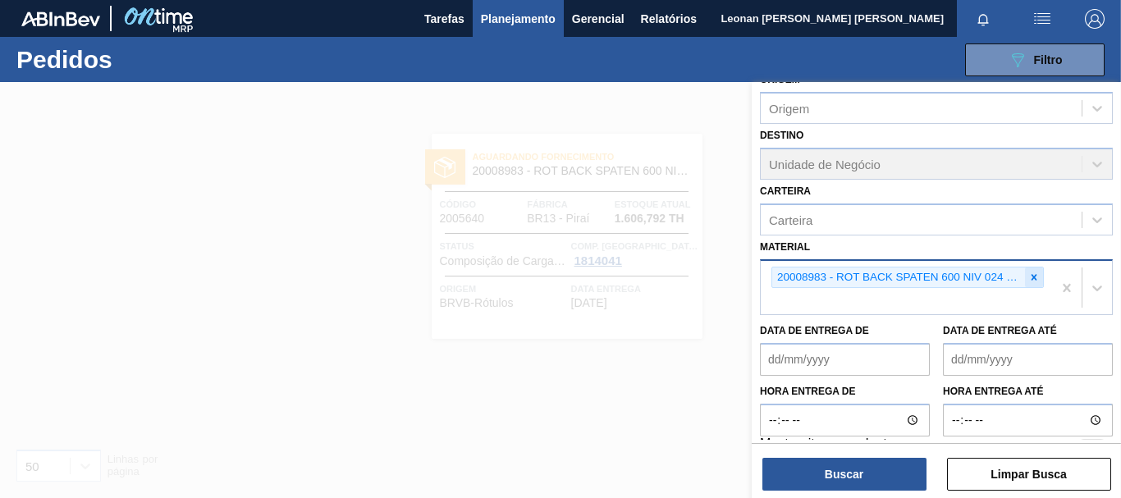
click at [1032, 277] on icon at bounding box center [1035, 277] width 6 height 6
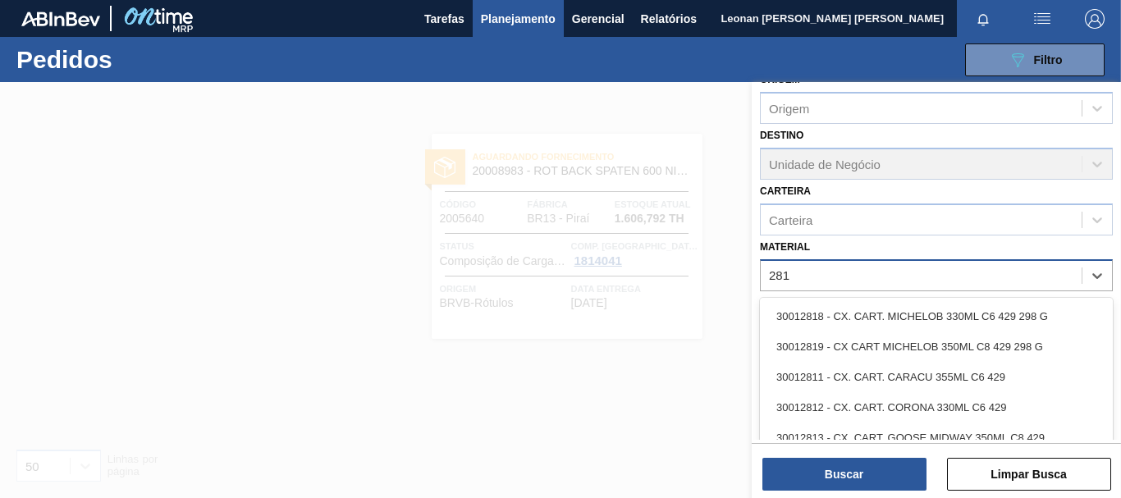
type input "2819"
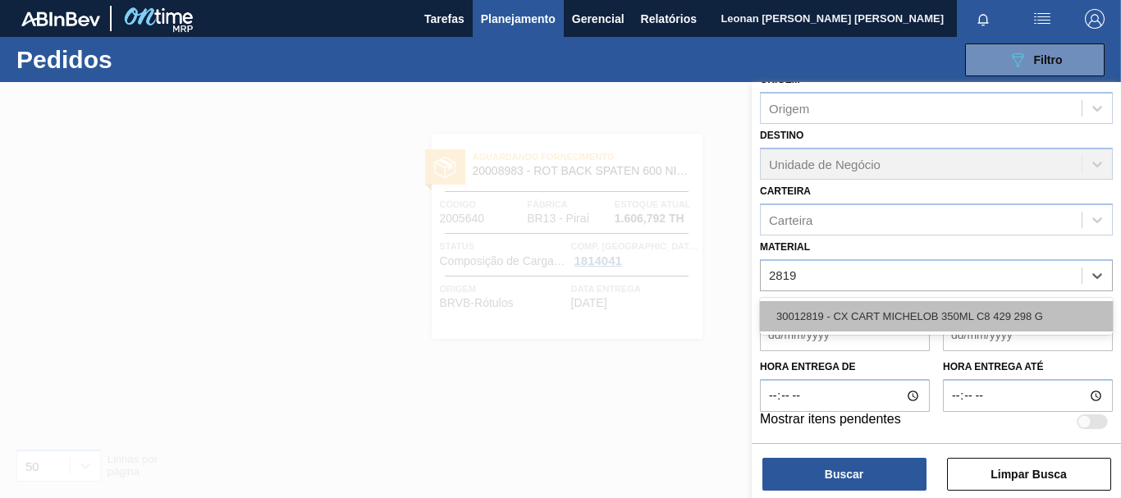
click at [1007, 320] on div "30012819 - CX CART MICHELOB 350ML C8 429 298 G" at bounding box center [936, 316] width 353 height 30
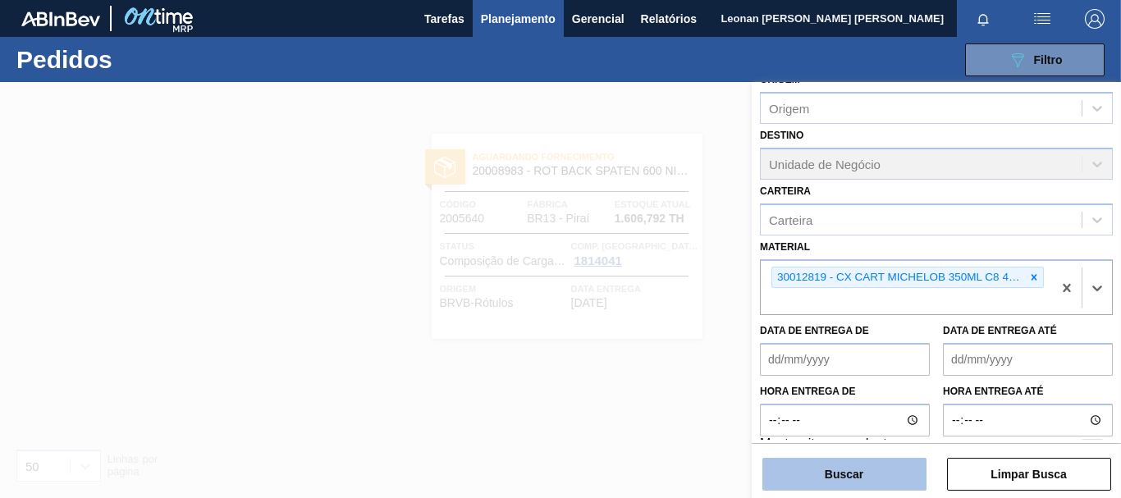
click at [883, 476] on button "Buscar" at bounding box center [844, 474] width 164 height 33
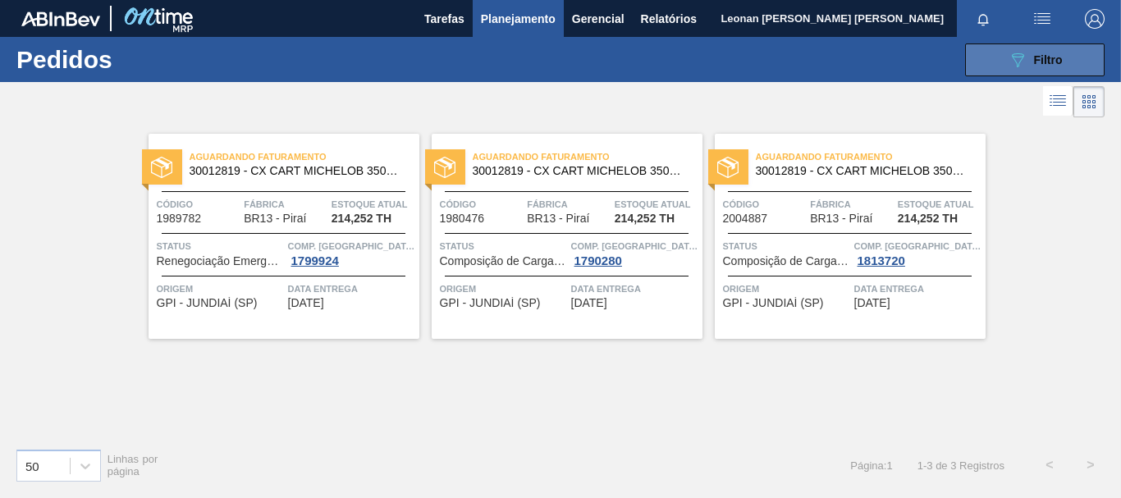
click at [996, 53] on button "089F7B8B-B2A5-4AFE-B5C0-19BA573D28AC Filtro" at bounding box center [1035, 59] width 140 height 33
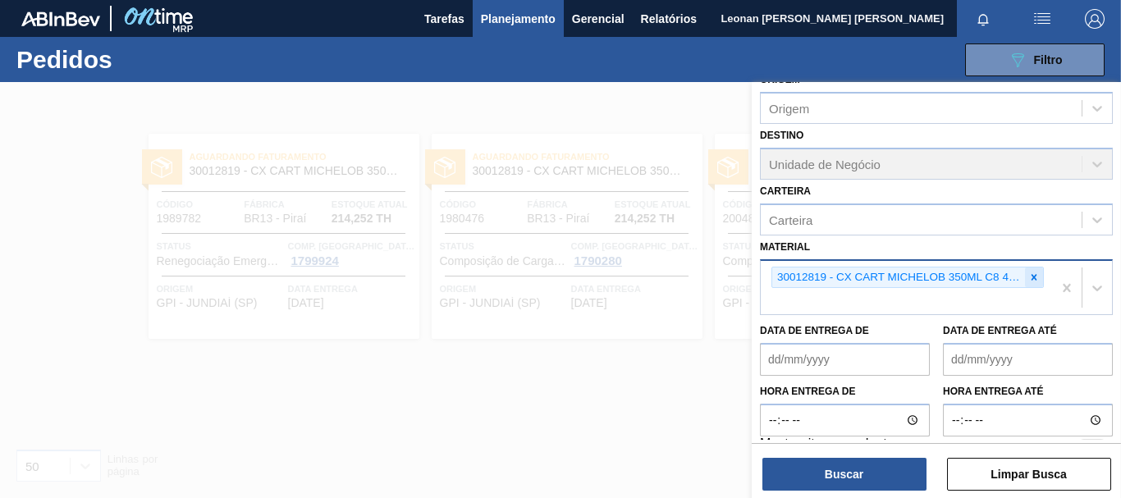
click at [1034, 279] on icon at bounding box center [1033, 277] width 11 height 11
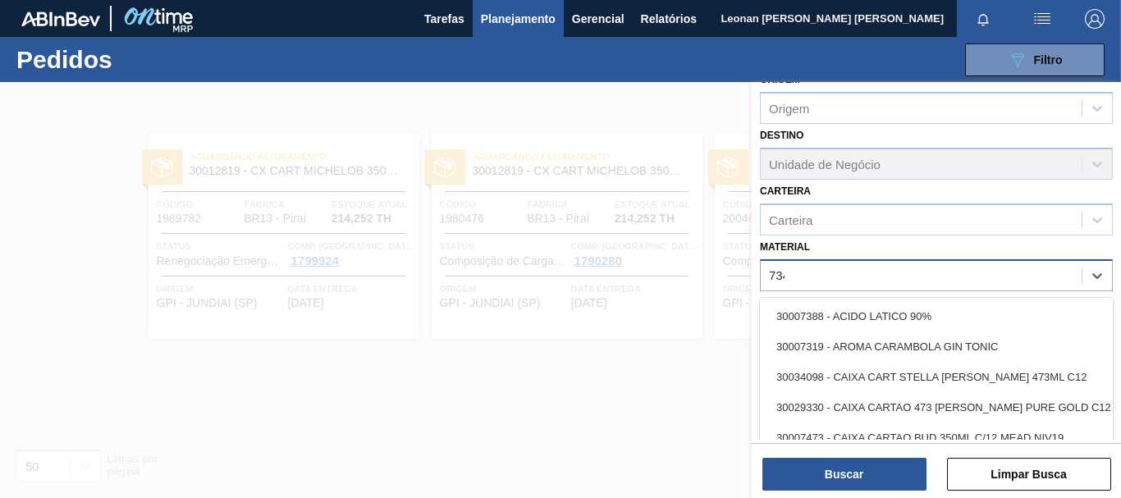
type input "7343"
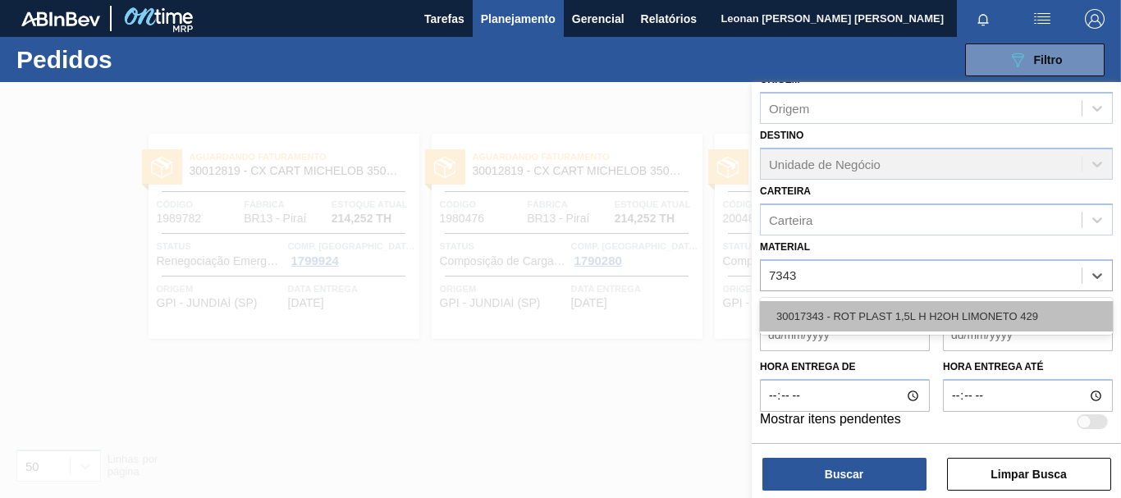
click at [945, 321] on div "30017343 - ROT PLAST 1,5L H H2OH LIMONETO 429" at bounding box center [936, 316] width 353 height 30
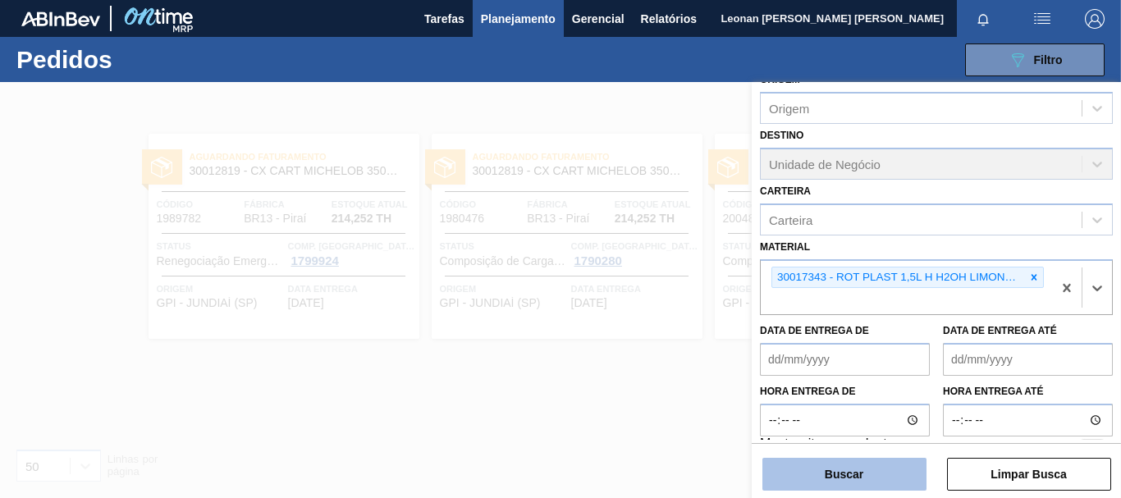
click at [899, 460] on button "Buscar" at bounding box center [844, 474] width 164 height 33
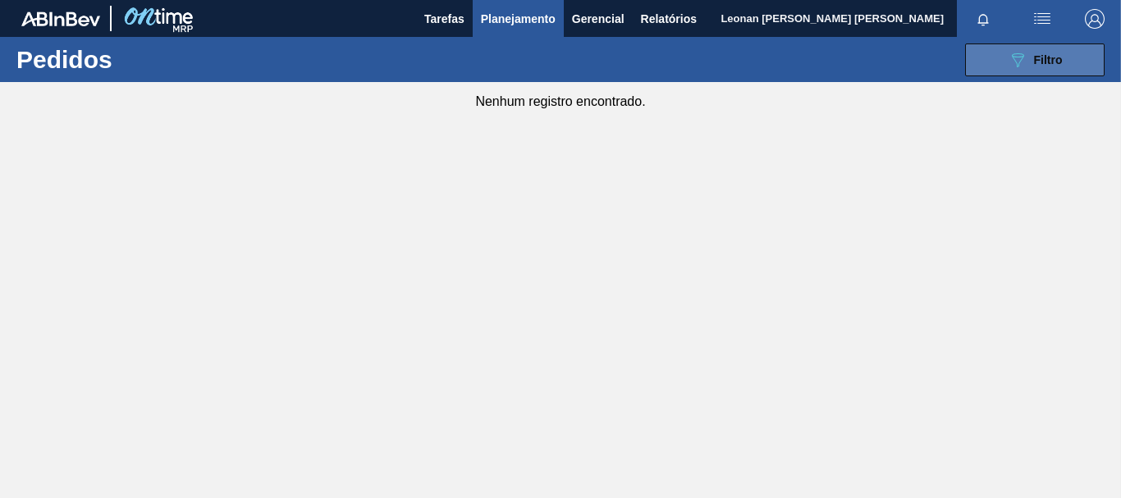
click at [997, 50] on button "089F7B8B-B2A5-4AFE-B5C0-19BA573D28AC Filtro" at bounding box center [1035, 59] width 140 height 33
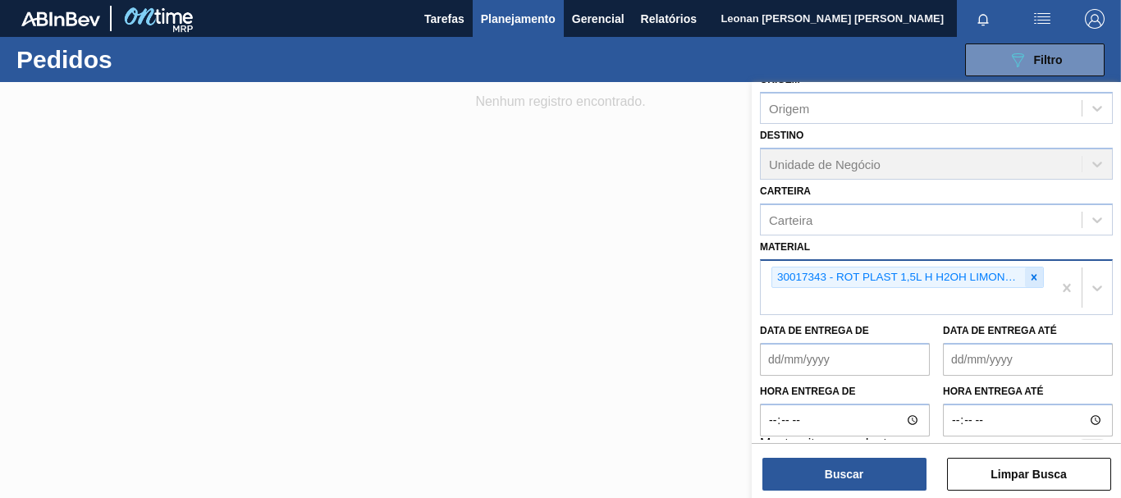
click at [1028, 278] on icon at bounding box center [1033, 277] width 11 height 11
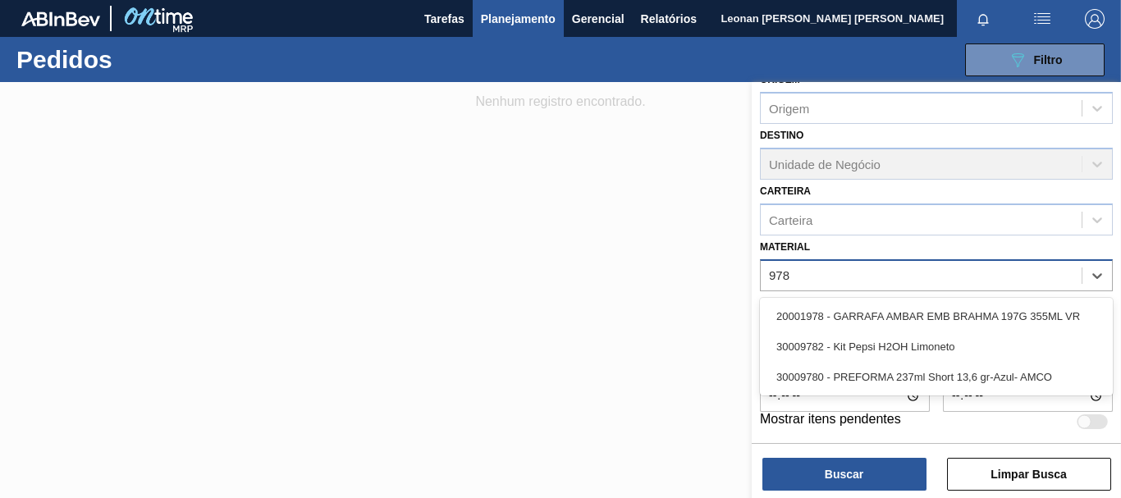
type input "9782"
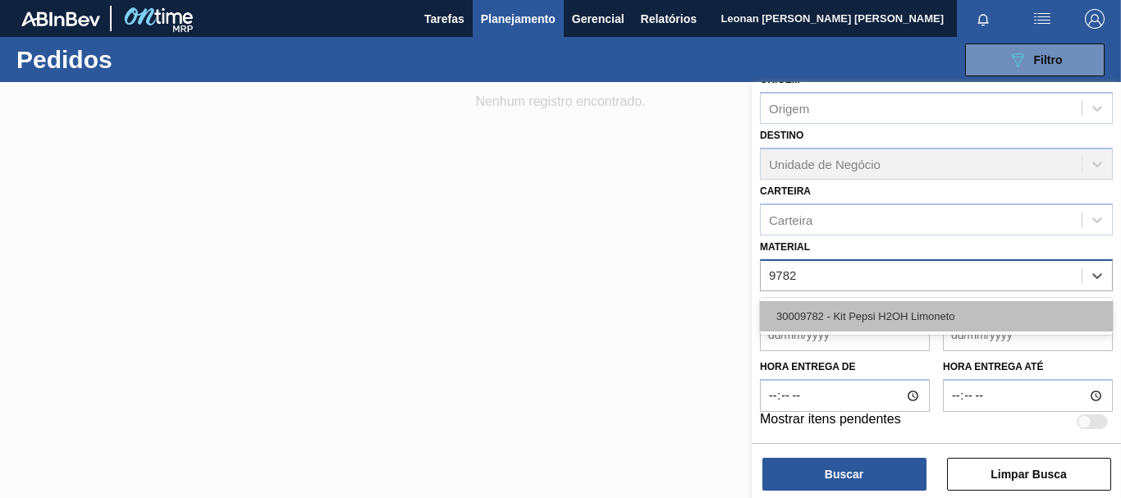
click at [983, 309] on div "30009782 - Kit Pepsi H2OH Limoneto" at bounding box center [936, 316] width 353 height 30
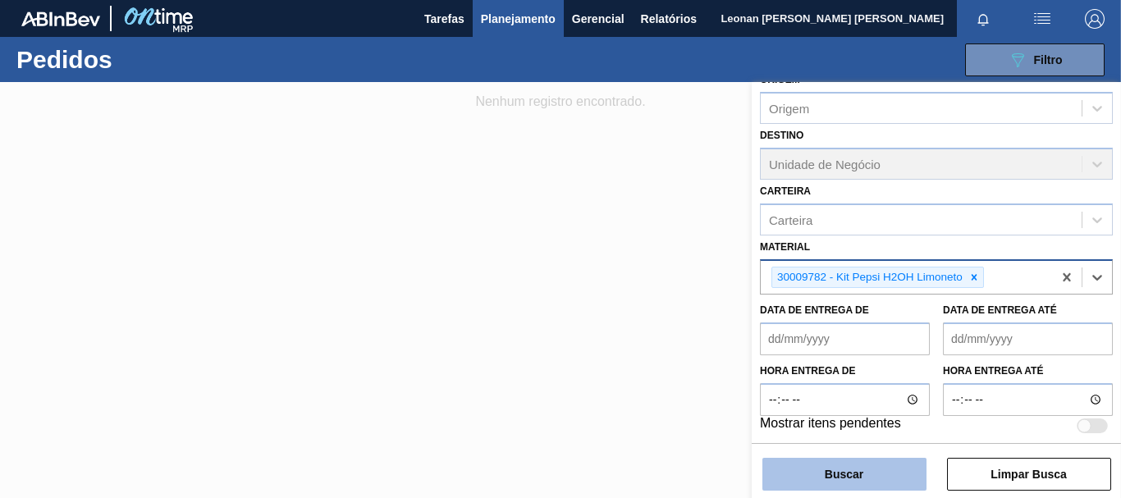
click at [839, 470] on button "Buscar" at bounding box center [844, 474] width 164 height 33
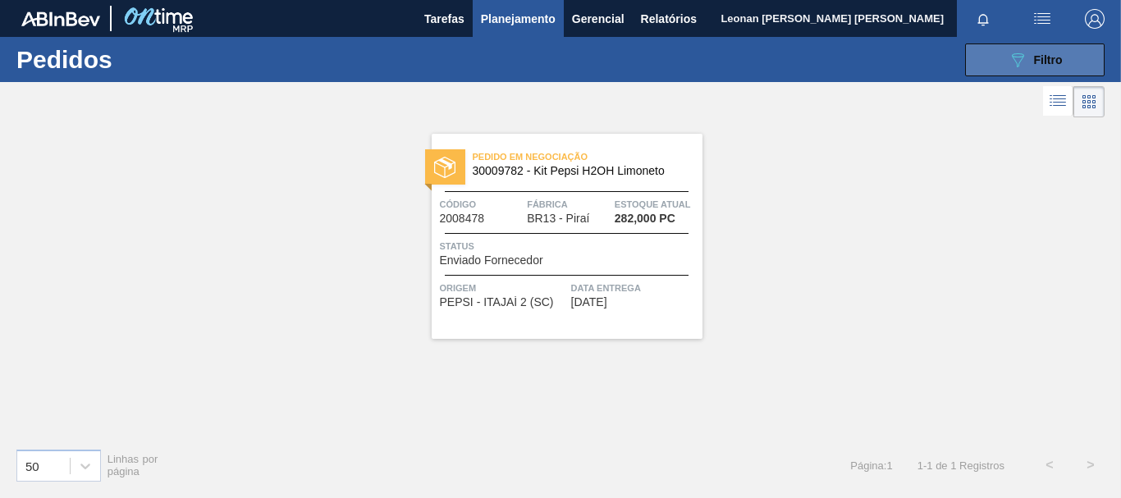
click at [1034, 63] on span "Filtro" at bounding box center [1048, 59] width 29 height 13
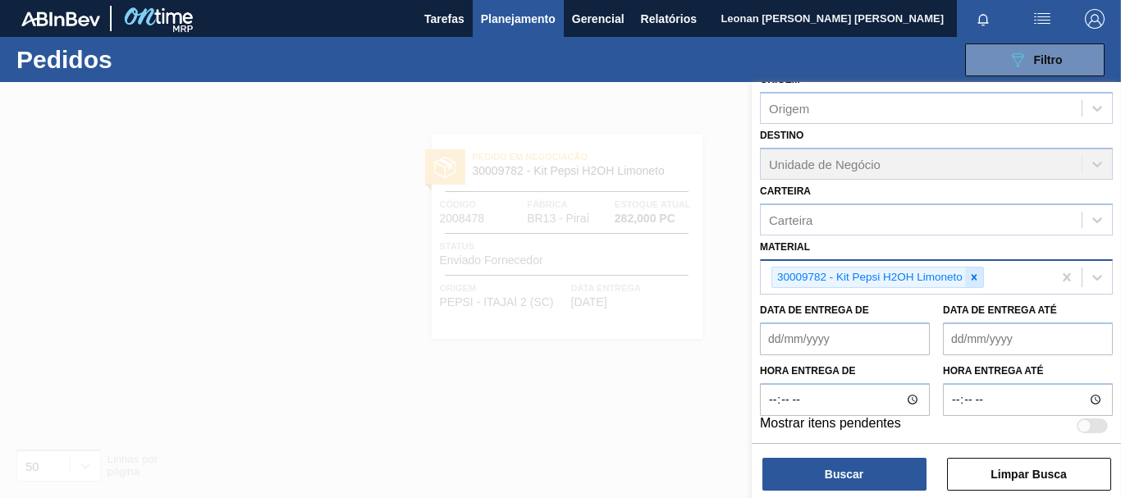
click at [978, 276] on icon at bounding box center [973, 277] width 11 height 11
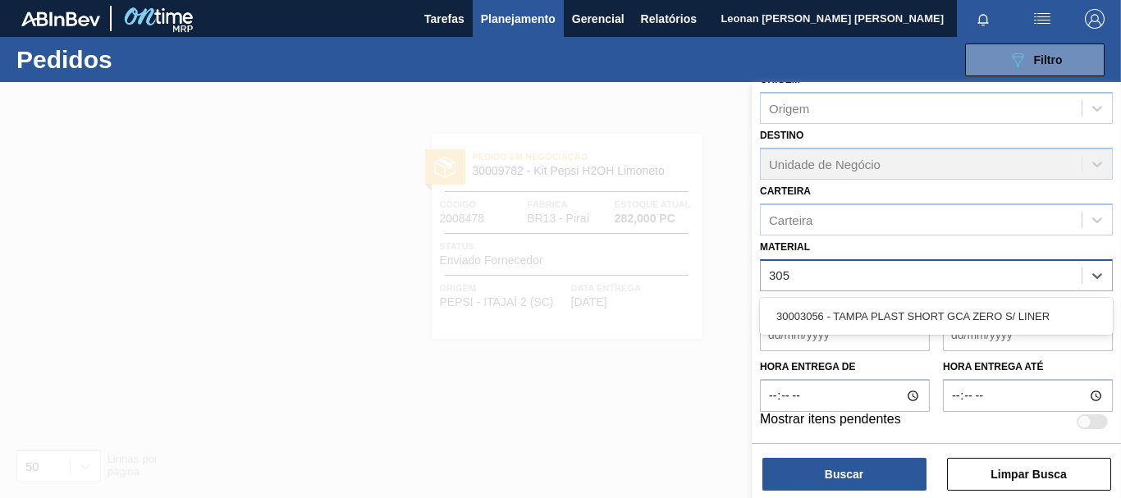
type input "3056"
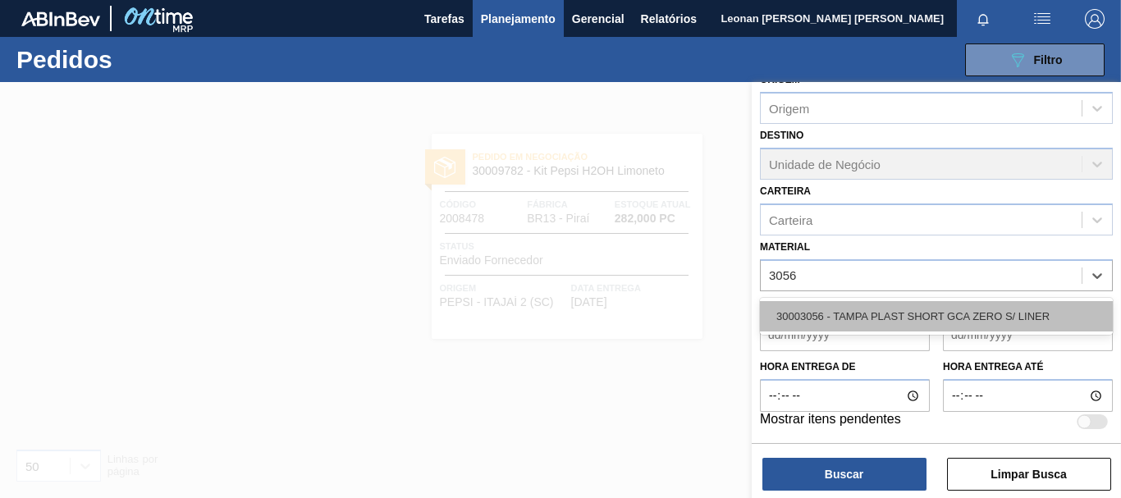
click at [922, 315] on div "30003056 - TAMPA PLAST SHORT GCA ZERO S/ LINER" at bounding box center [936, 316] width 353 height 30
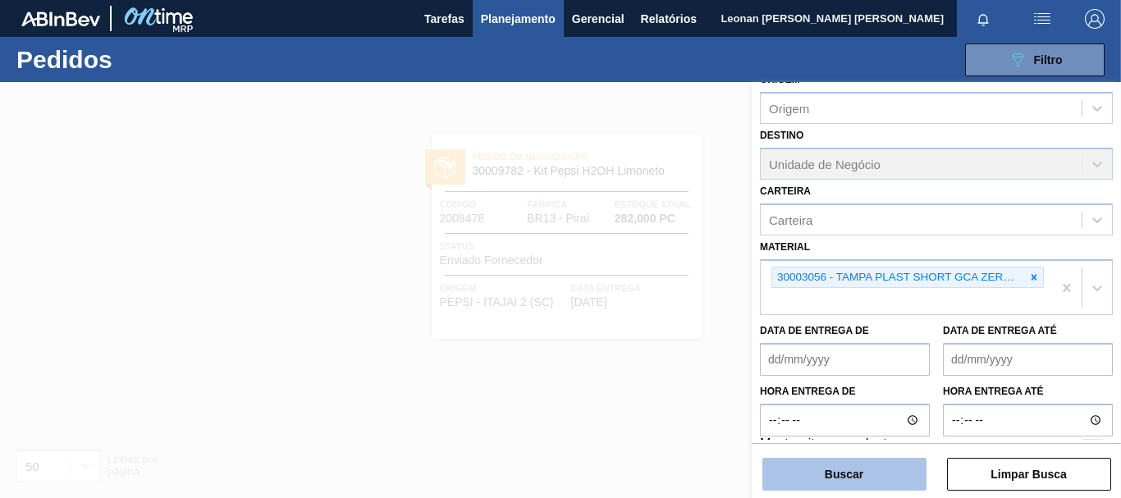
click at [890, 474] on button "Buscar" at bounding box center [844, 474] width 164 height 33
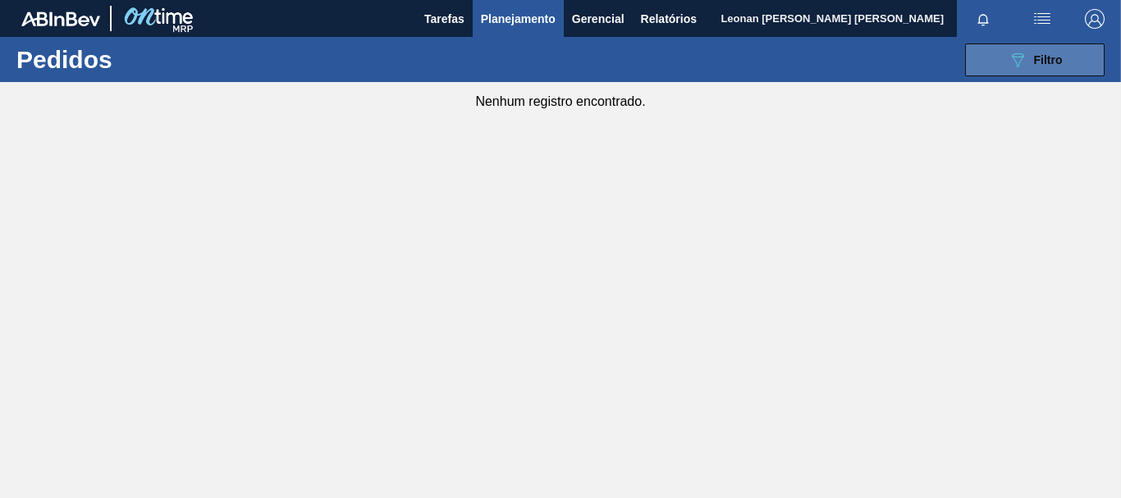
click at [1021, 61] on icon "089F7B8B-B2A5-4AFE-B5C0-19BA573D28AC" at bounding box center [1018, 60] width 20 height 20
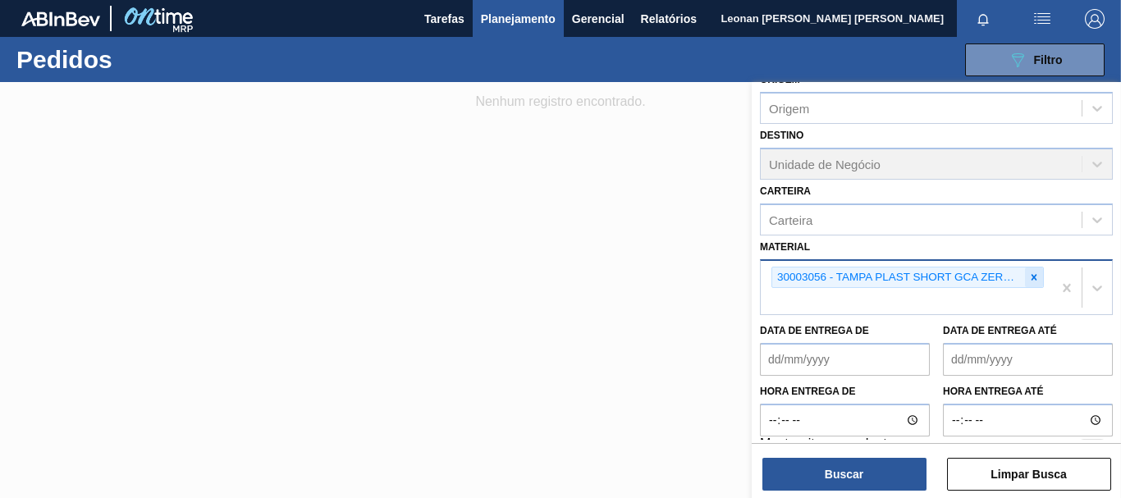
click at [1035, 276] on icon at bounding box center [1033, 277] width 11 height 11
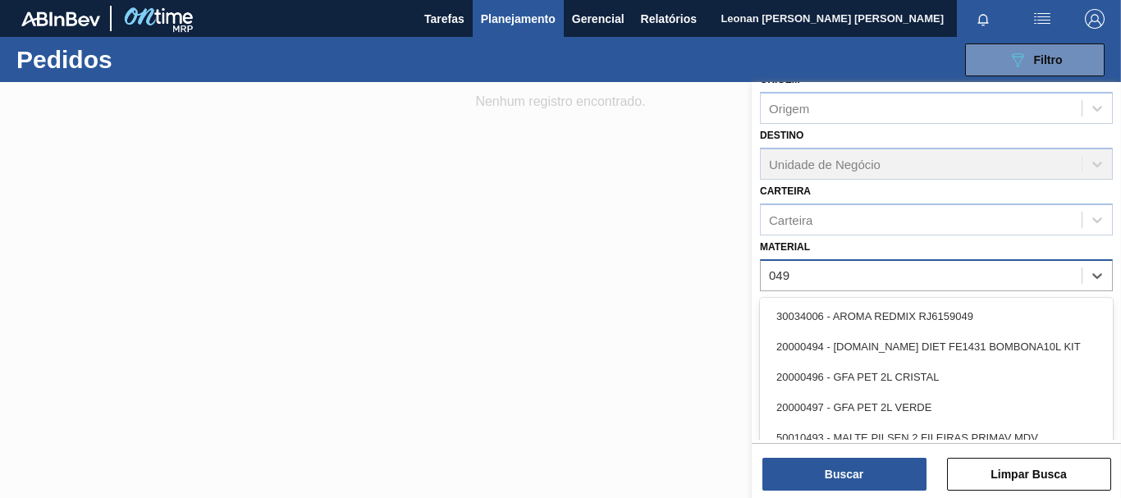
type input "0494"
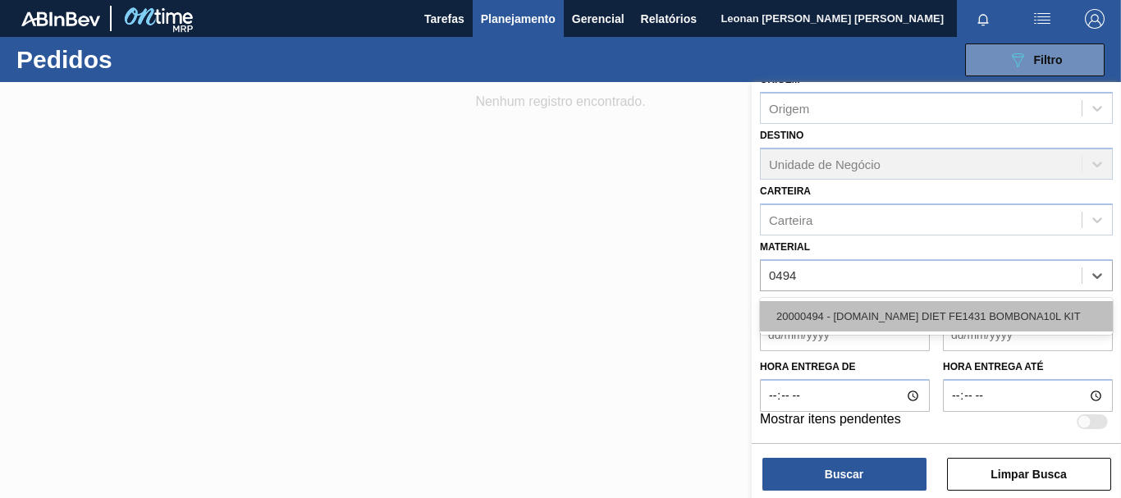
click at [1014, 310] on div "20000494 - [DOMAIN_NAME] DIET FE1431 BOMBONA10L KIT" at bounding box center [936, 316] width 353 height 30
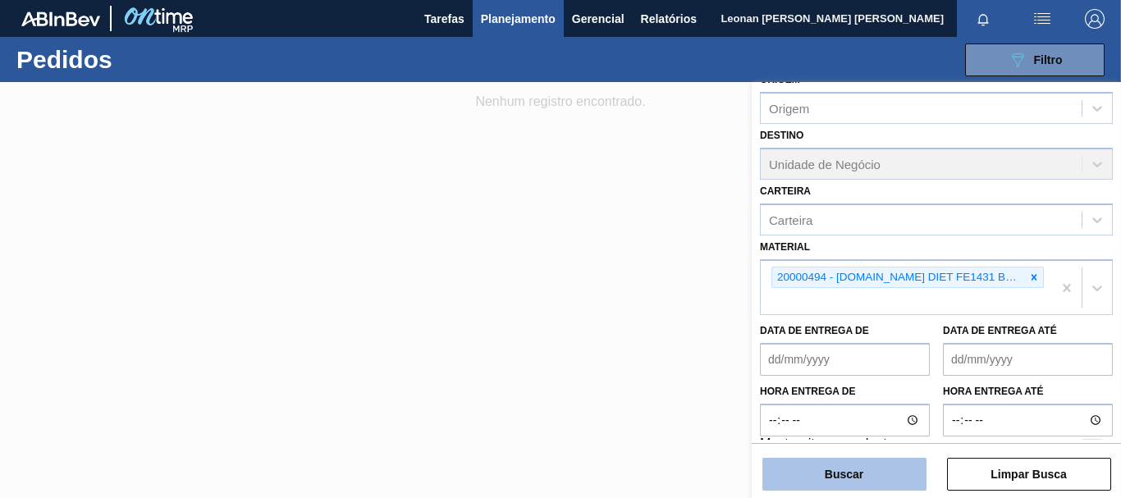
click at [855, 467] on button "Buscar" at bounding box center [844, 474] width 164 height 33
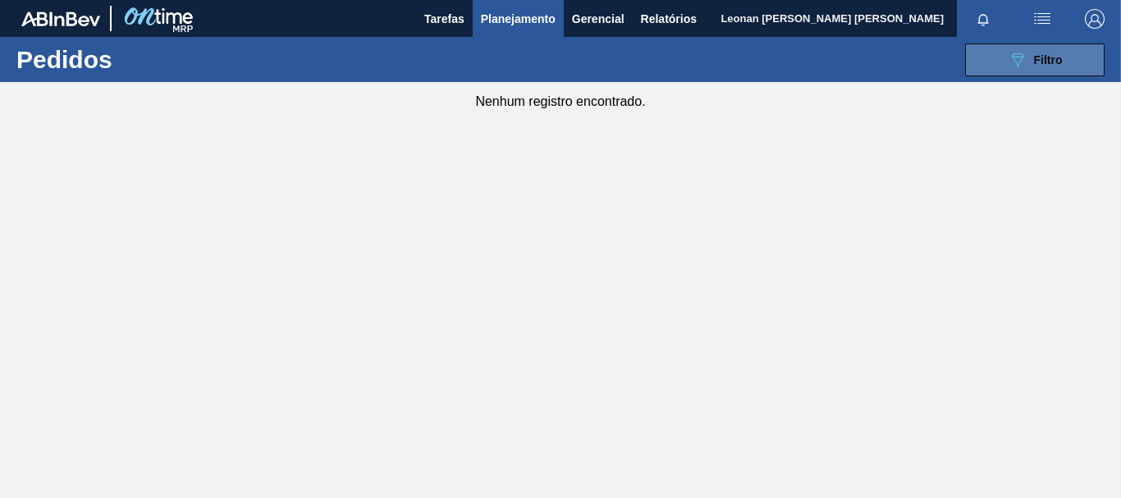
click at [1004, 62] on button "089F7B8B-B2A5-4AFE-B5C0-19BA573D28AC Filtro" at bounding box center [1035, 59] width 140 height 33
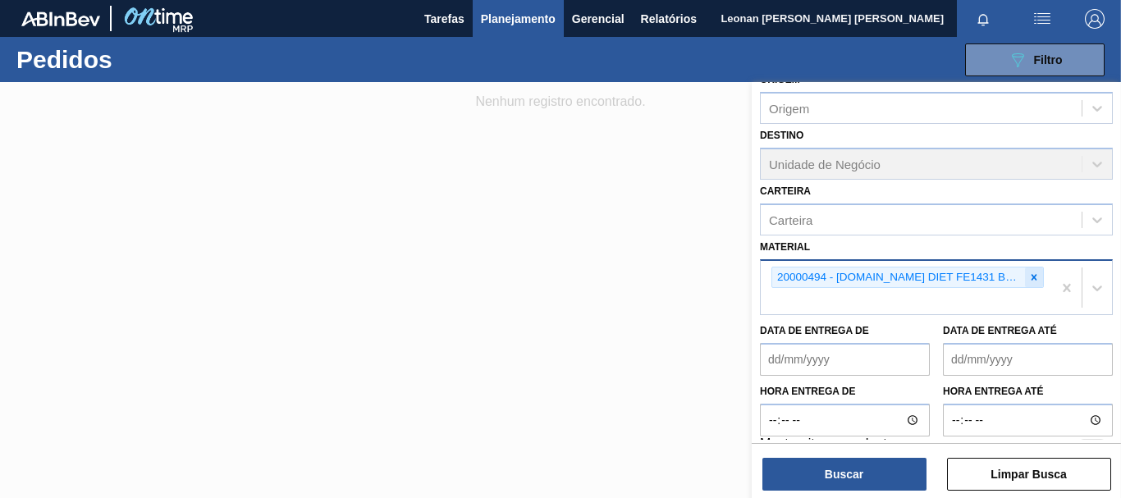
click at [1032, 278] on icon at bounding box center [1035, 277] width 6 height 6
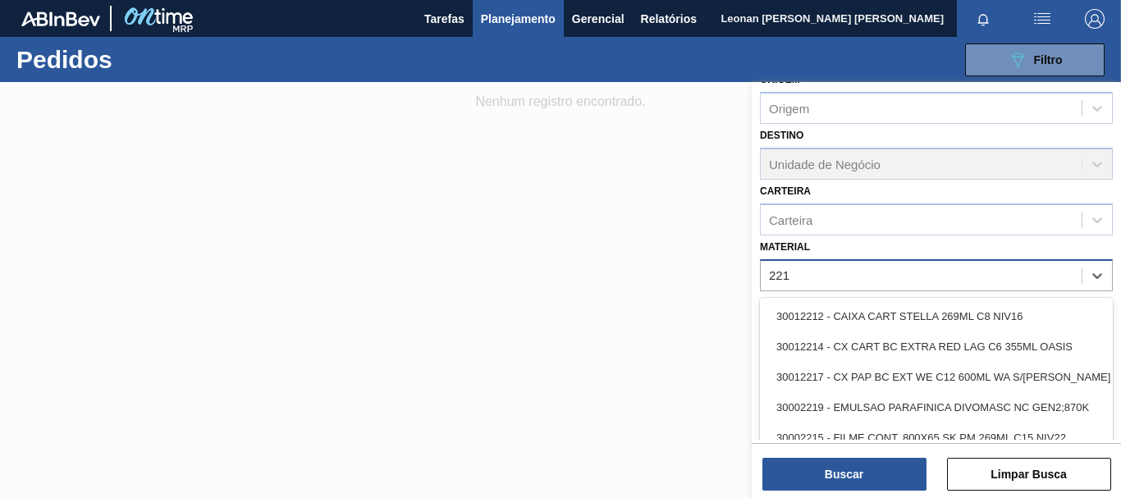
type input "2219"
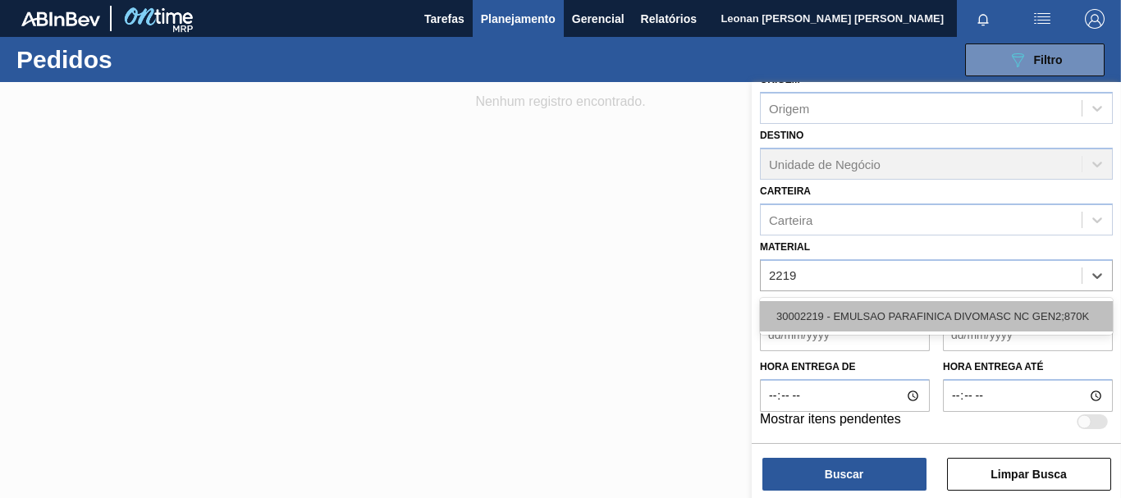
click at [974, 306] on div "30002219 - EMULSAO PARAFINICA DIVOMASC NC GEN2;870K" at bounding box center [936, 316] width 353 height 30
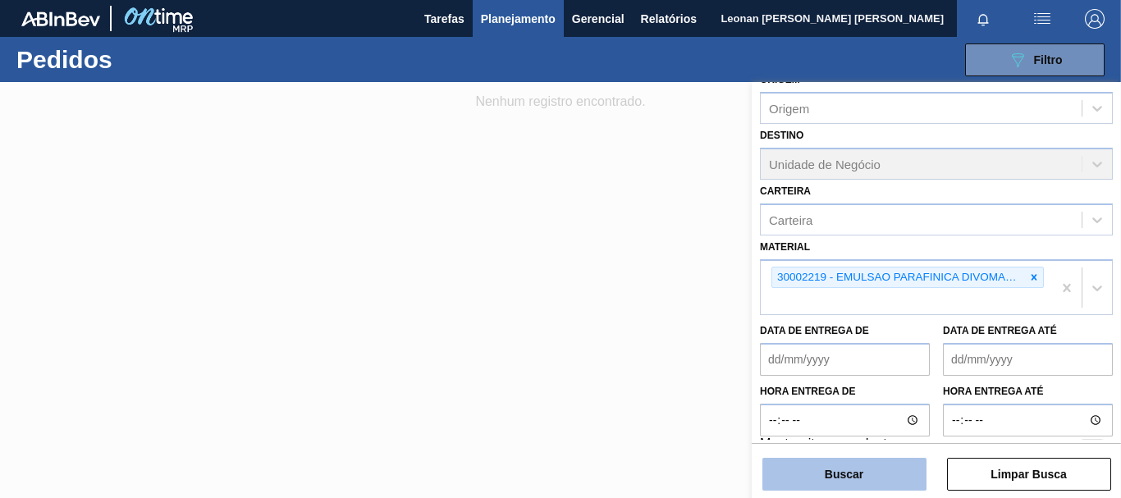
click at [878, 465] on button "Buscar" at bounding box center [844, 474] width 164 height 33
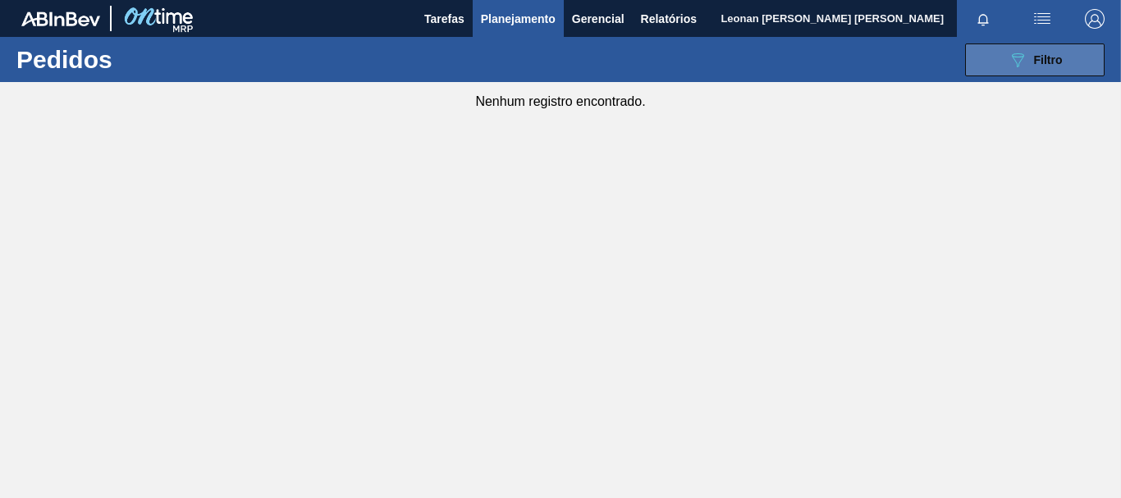
click at [1048, 59] on span "Filtro" at bounding box center [1048, 59] width 29 height 13
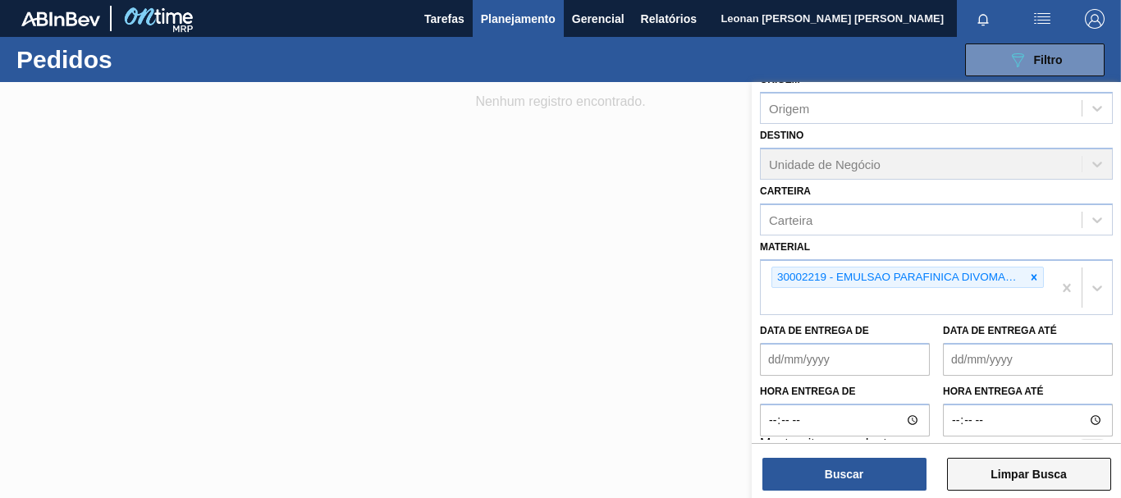
click at [1054, 474] on button "Limpar Busca" at bounding box center [1029, 474] width 164 height 33
